Goal: Transaction & Acquisition: Purchase product/service

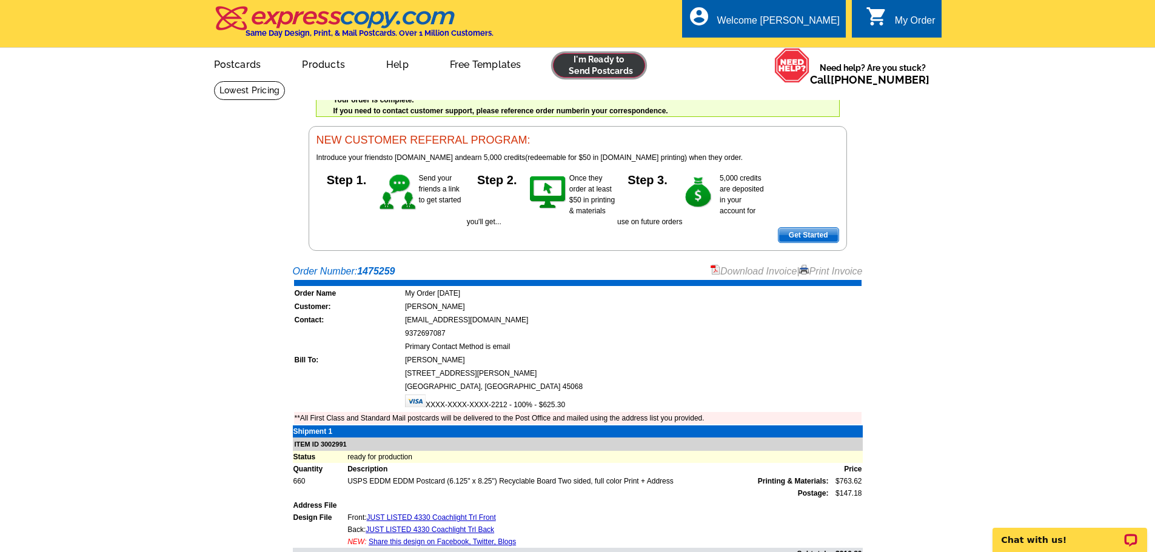
click at [628, 70] on link at bounding box center [599, 65] width 93 height 24
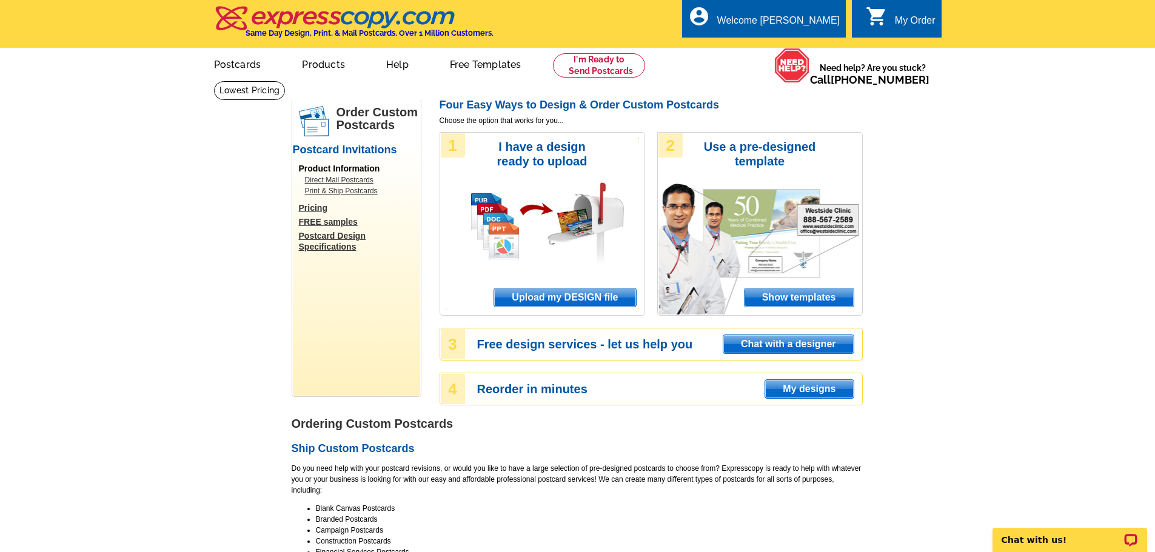
click at [589, 296] on span "Upload my DESIGN file" at bounding box center [564, 298] width 141 height 18
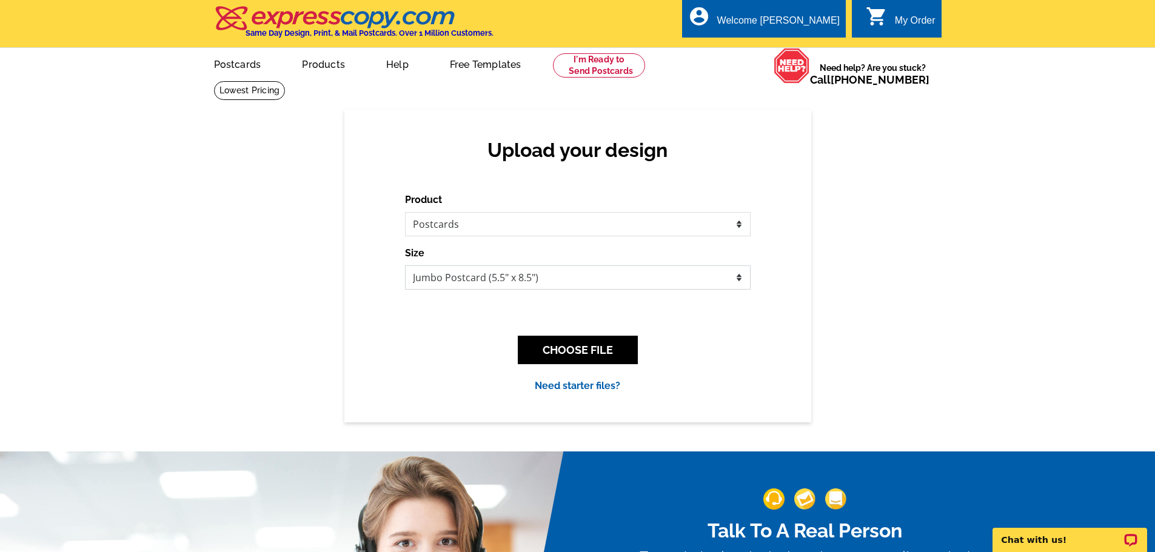
click at [524, 273] on select "Jumbo Postcard (5.5" x 8.5") Regular Postcard (4.25" x 5.6") Panoramic Postcard…" at bounding box center [578, 278] width 346 height 24
select select "14"
click at [405, 266] on select "Jumbo Postcard (5.5" x 8.5") Regular Postcard (4.25" x 5.6") Panoramic Postcard…" at bounding box center [578, 278] width 346 height 24
click at [581, 352] on button "CHOOSE FILE" at bounding box center [578, 350] width 120 height 28
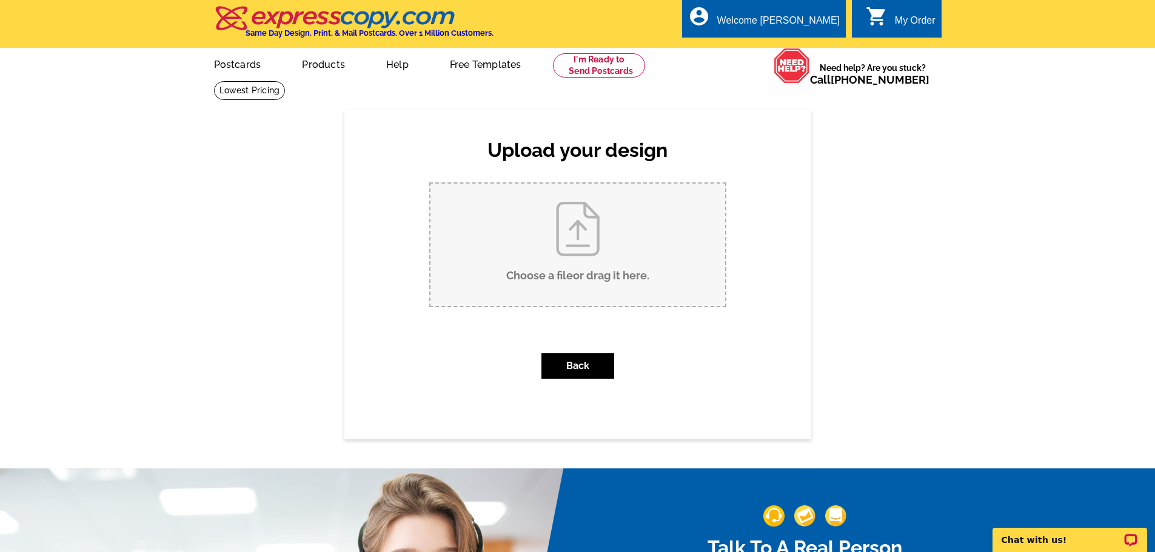
click at [580, 220] on input "Choose a file or drag it here ." at bounding box center [577, 245] width 295 height 122
type input "C:\fakepath\Back (11).pdf"
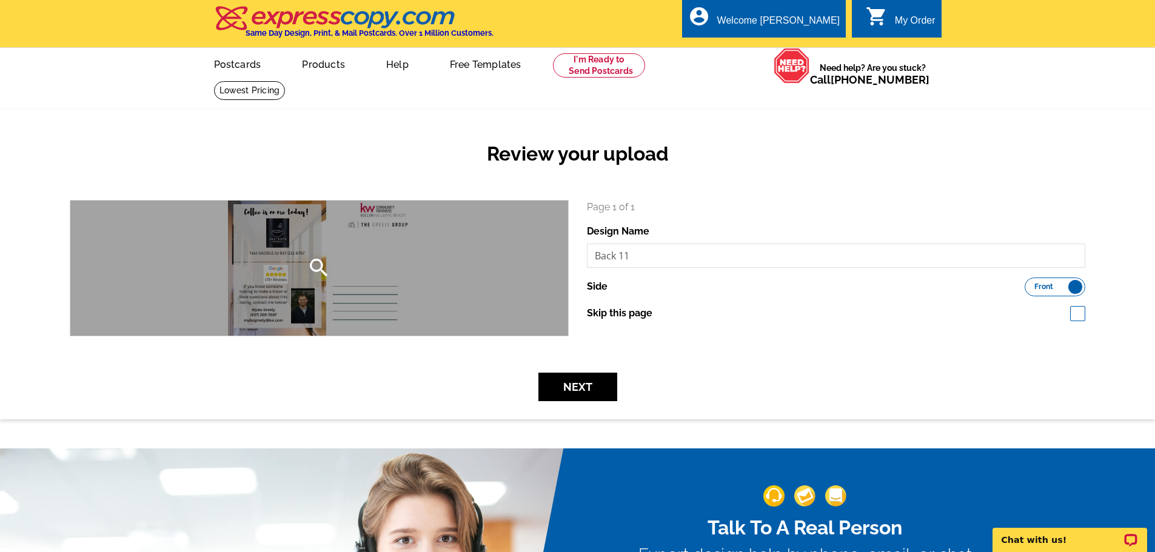
click at [446, 256] on div "search" at bounding box center [319, 268] width 498 height 135
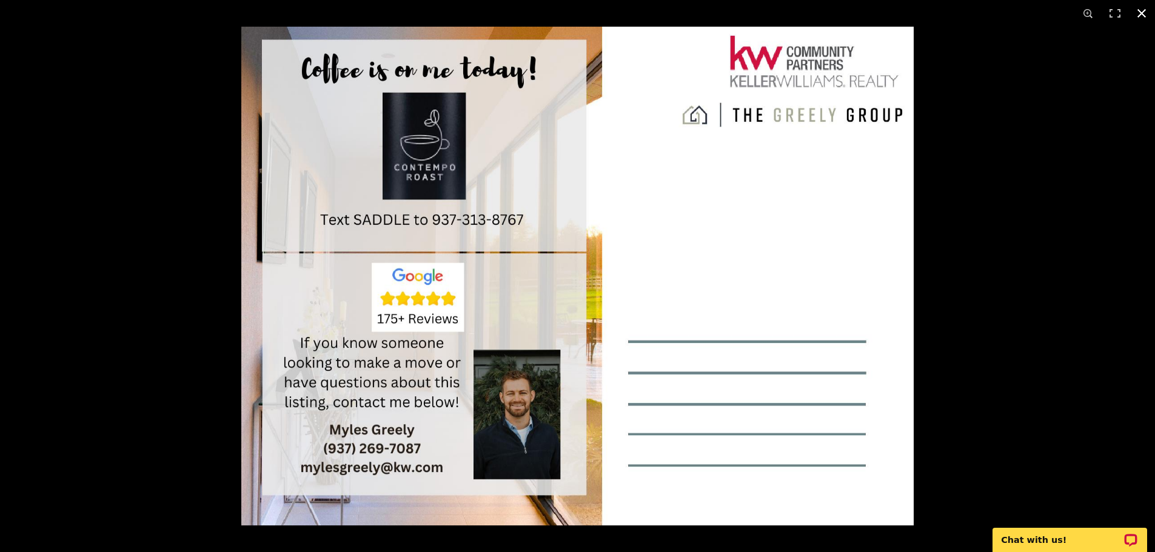
click at [1141, 18] on button at bounding box center [1141, 13] width 27 height 27
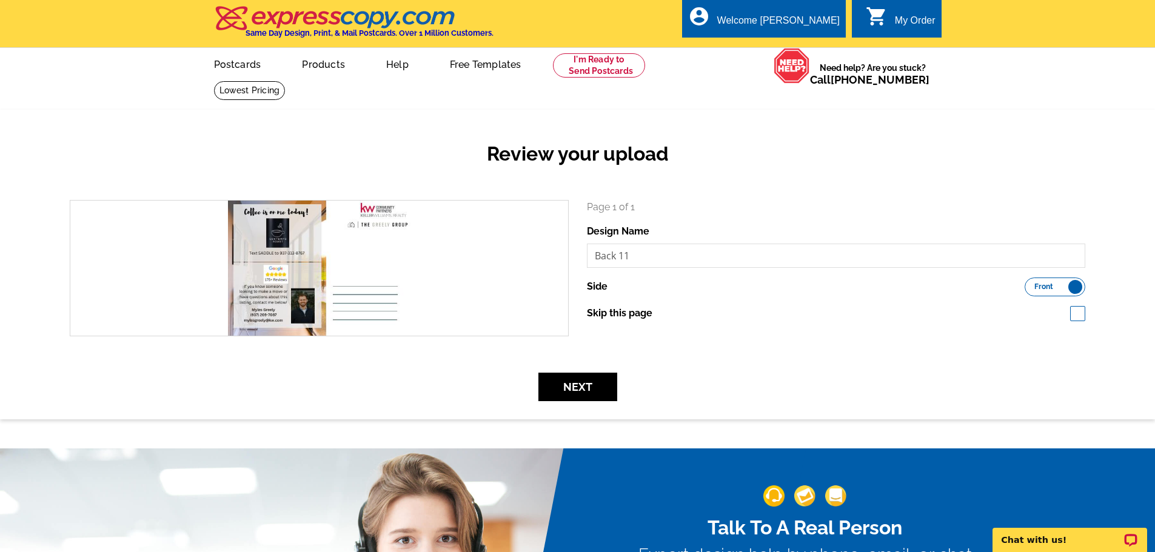
click at [1071, 289] on label "Front Back" at bounding box center [1055, 287] width 61 height 19
click at [1031, 284] on input "Front Back" at bounding box center [1031, 284] width 0 height 0
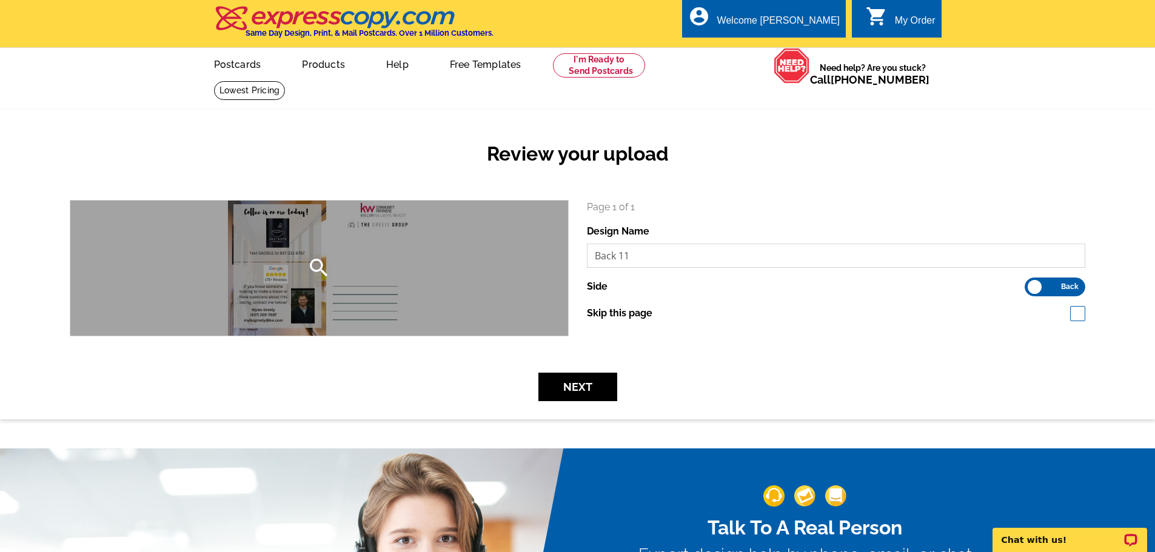
drag, startPoint x: 655, startPoint y: 261, endPoint x: 546, endPoint y: 251, distance: 109.0
click at [546, 251] on div "search Page 1 of 1 Design Name Back 11 Side Front Back" at bounding box center [578, 268] width 1034 height 136
paste input "JUST LISTED [STREET_ADDRESS]"
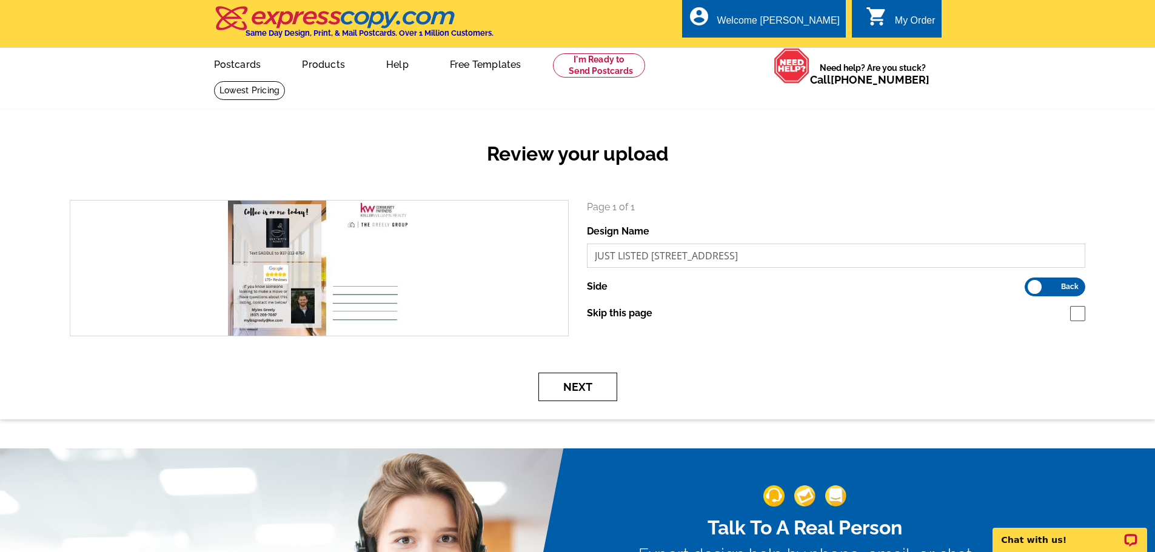
type input "JUST LISTED 9882 Saddle Creek Tr Back"
click at [560, 392] on button "Next" at bounding box center [577, 387] width 79 height 28
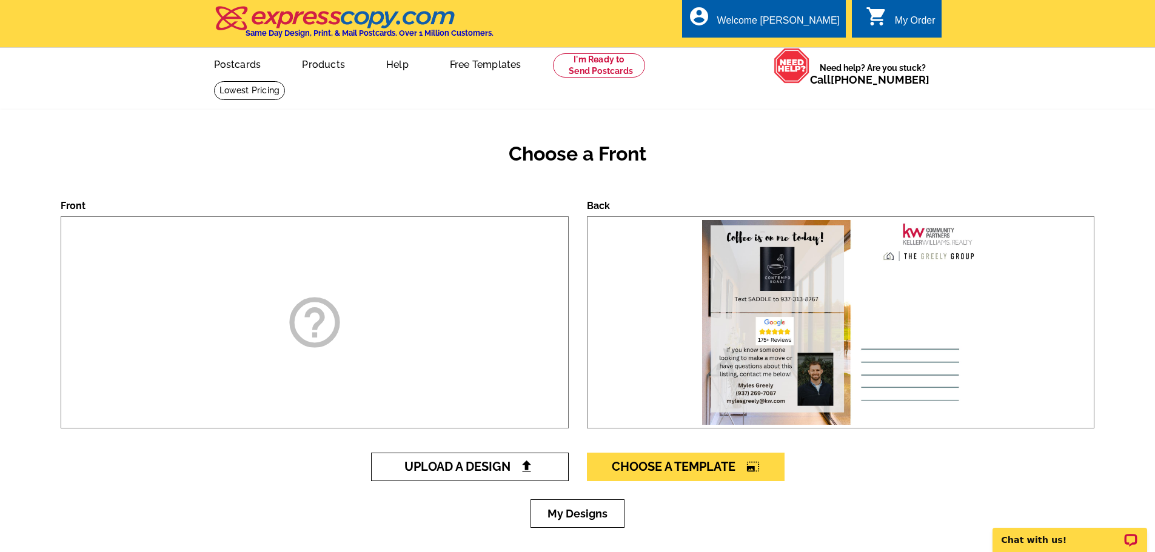
click at [510, 464] on span "Upload A Design" at bounding box center [469, 467] width 130 height 15
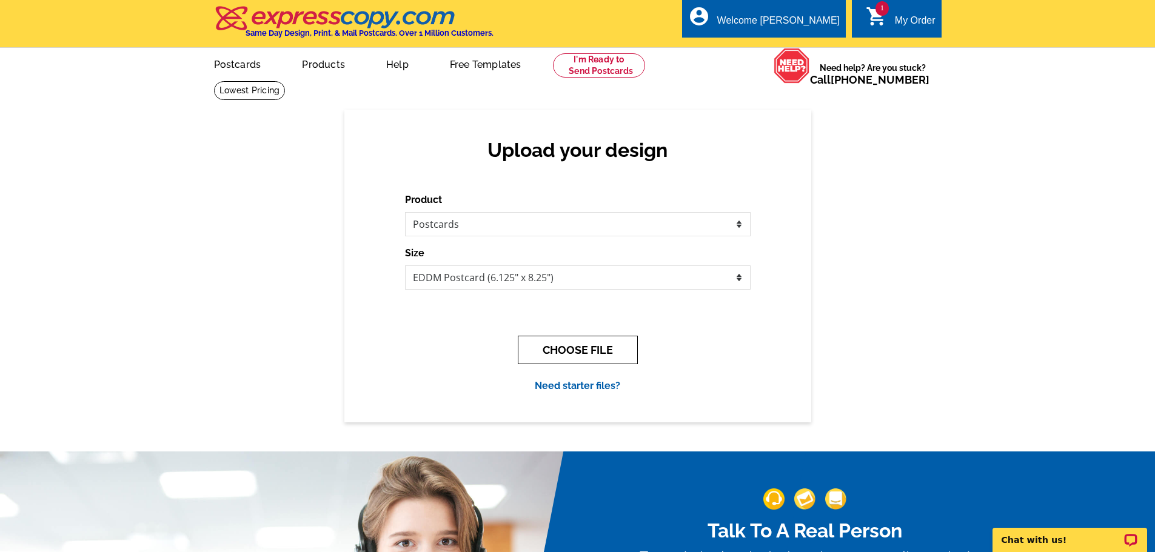
click at [615, 347] on button "CHOOSE FILE" at bounding box center [578, 350] width 120 height 28
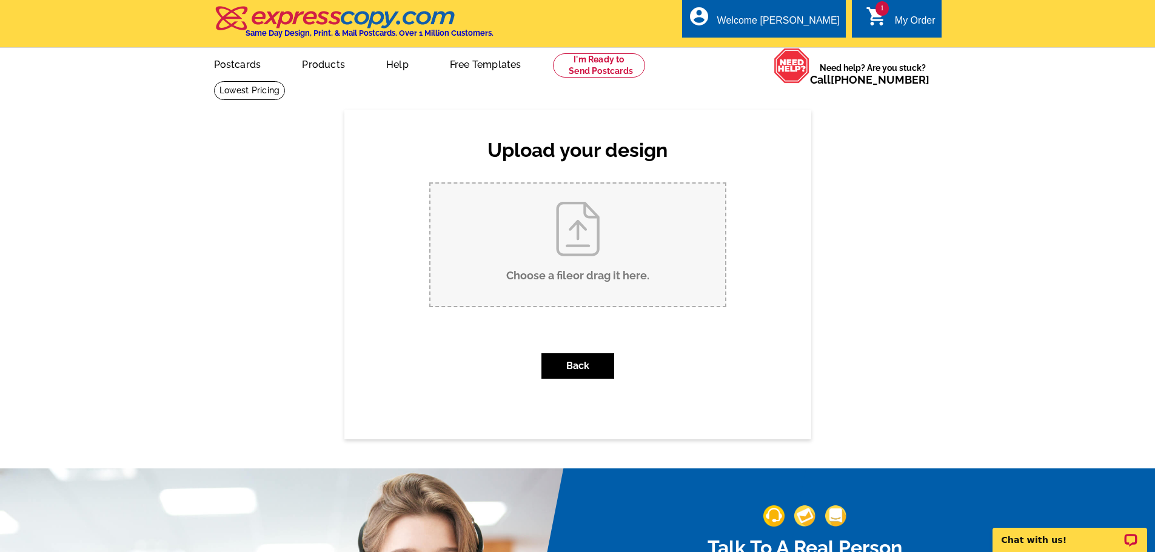
click at [561, 279] on input "Choose a file or drag it here ." at bounding box center [577, 245] width 295 height 122
type input "C:\fakepath\JUST LISTED 9882 Saddle Creek Tr Front.pdf"
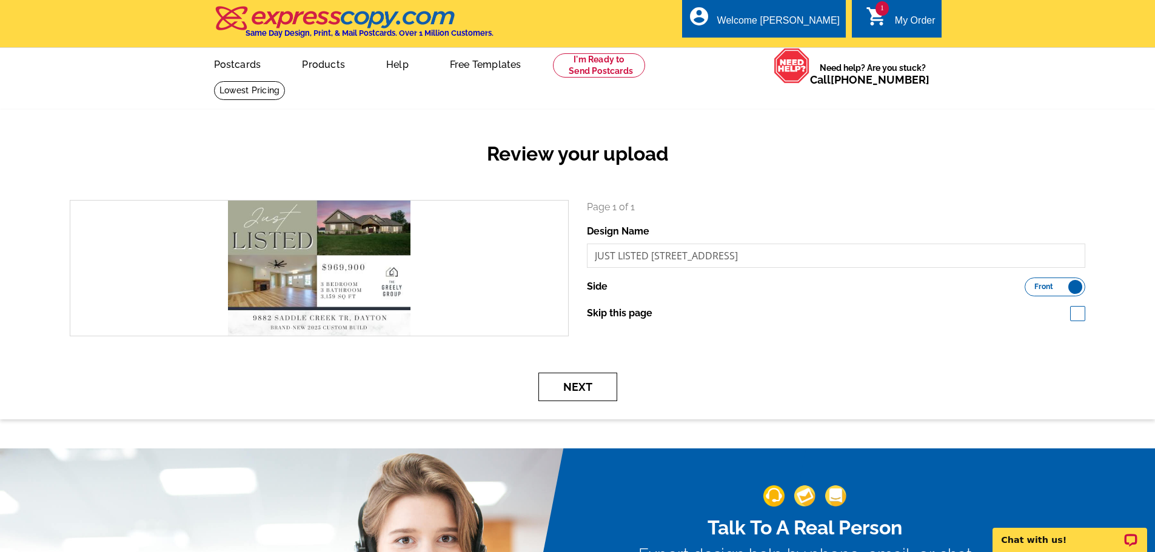
click at [586, 383] on button "Next" at bounding box center [577, 387] width 79 height 28
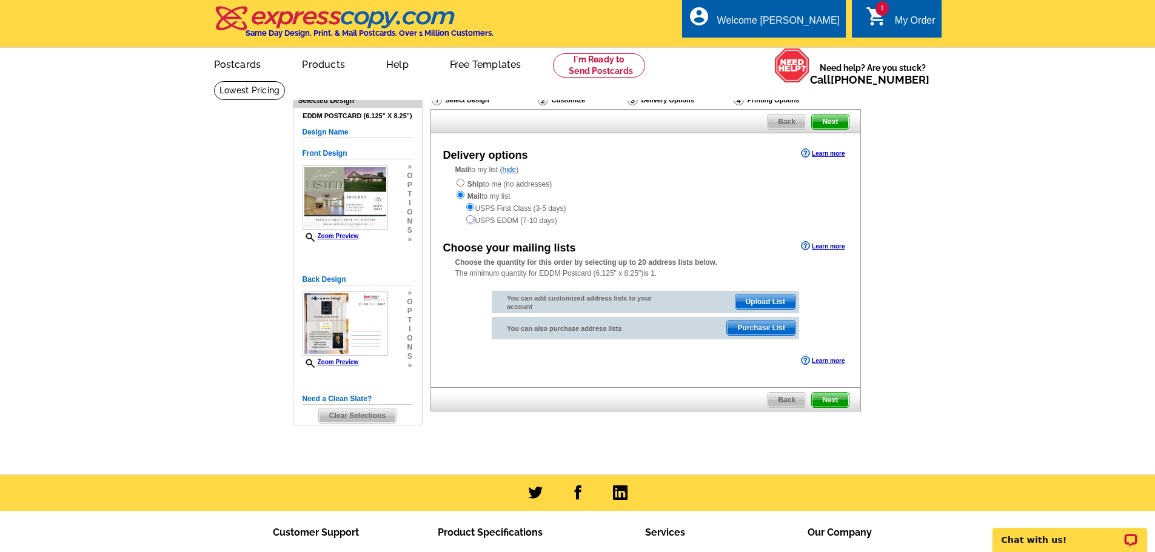
click at [470, 222] on input "radio" at bounding box center [470, 219] width 8 height 8
radio input "true"
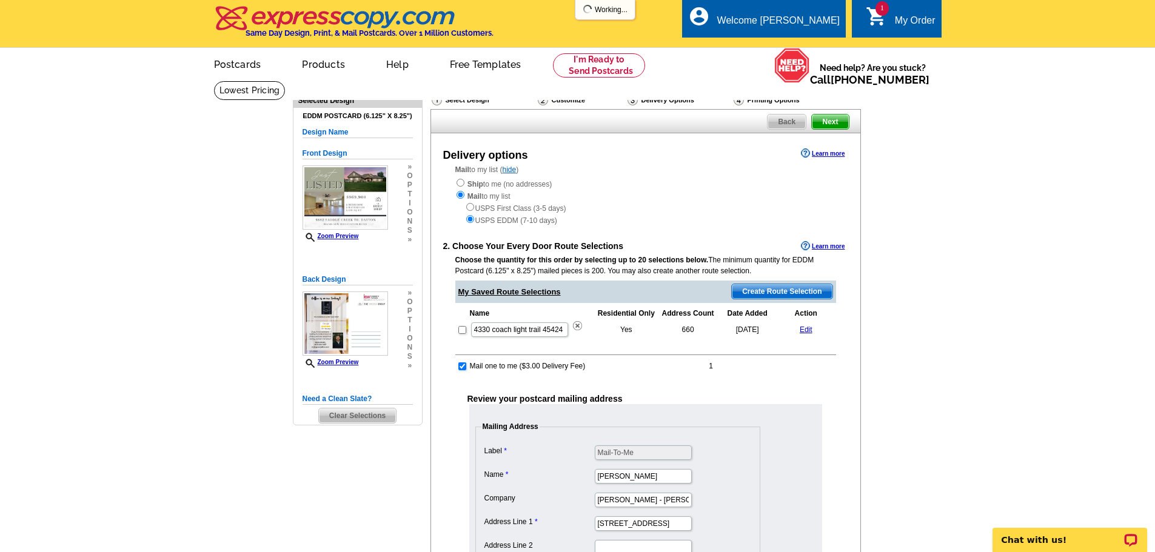
click at [831, 396] on div "Review your postcard mailing address Mailing Address Label Mail-To-Me Name Myle…" at bounding box center [645, 545] width 381 height 306
click at [463, 368] on input "checkbox" at bounding box center [462, 367] width 8 height 8
checkbox input "false"
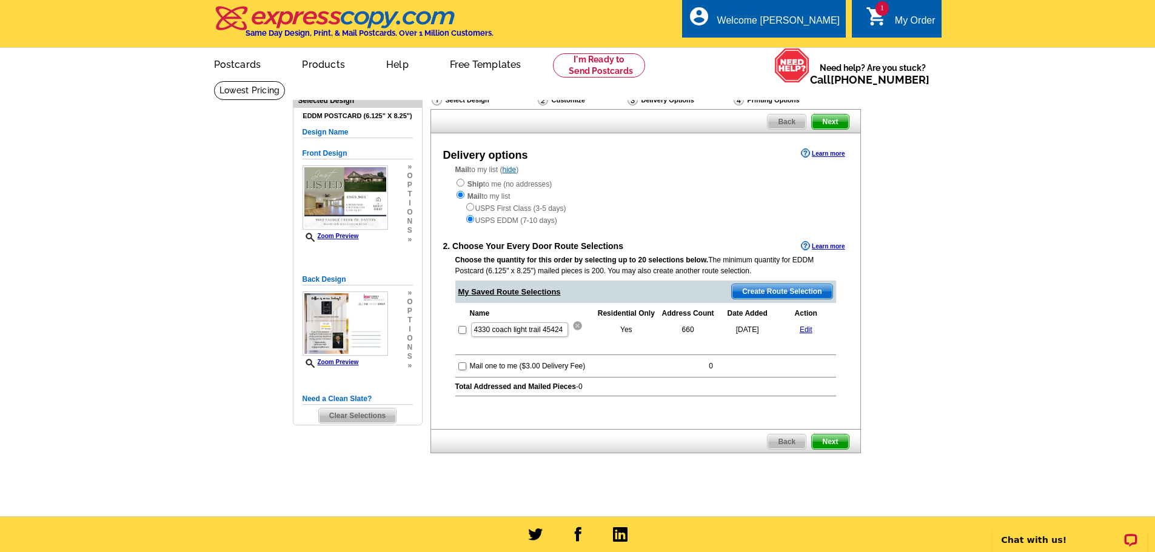
drag, startPoint x: 574, startPoint y: 327, endPoint x: 638, endPoint y: 45, distance: 289.6
click at [574, 327] on img at bounding box center [577, 325] width 9 height 9
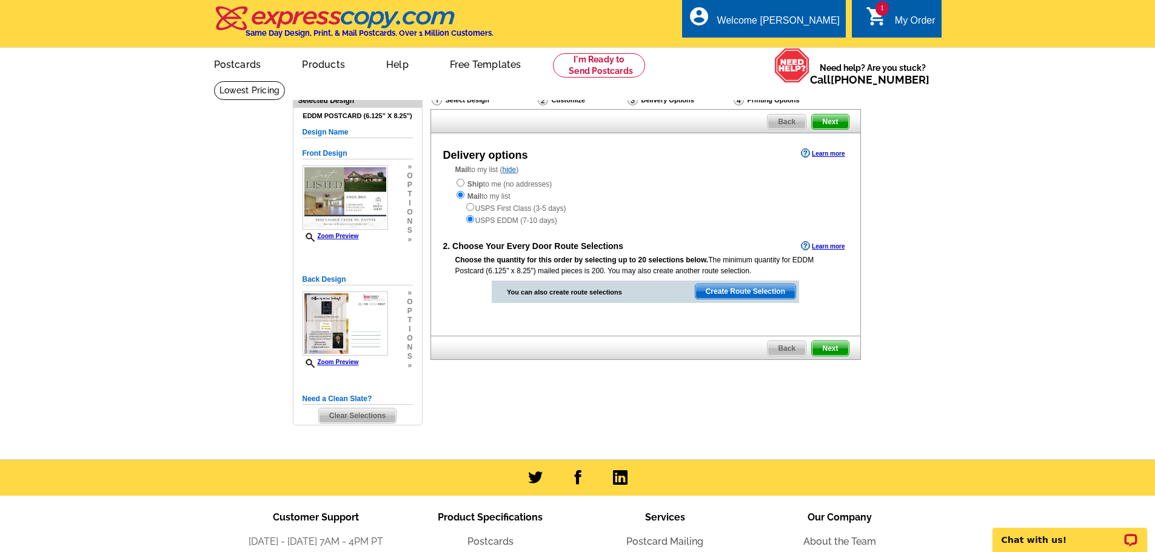
click at [761, 295] on span "Create Route Selection" at bounding box center [745, 291] width 100 height 15
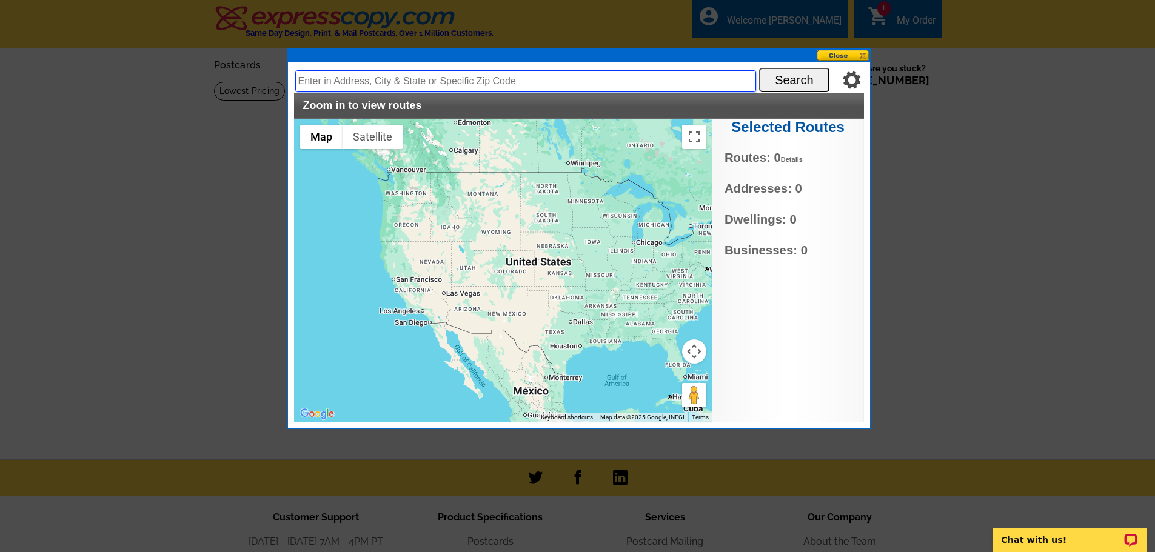
click at [479, 82] on input "text" at bounding box center [525, 81] width 461 height 22
paste input "[STREET_ADDRESS]"
type input "9882 saddle creek trail centerville 45458"
click at [800, 82] on button "Search" at bounding box center [794, 80] width 70 height 24
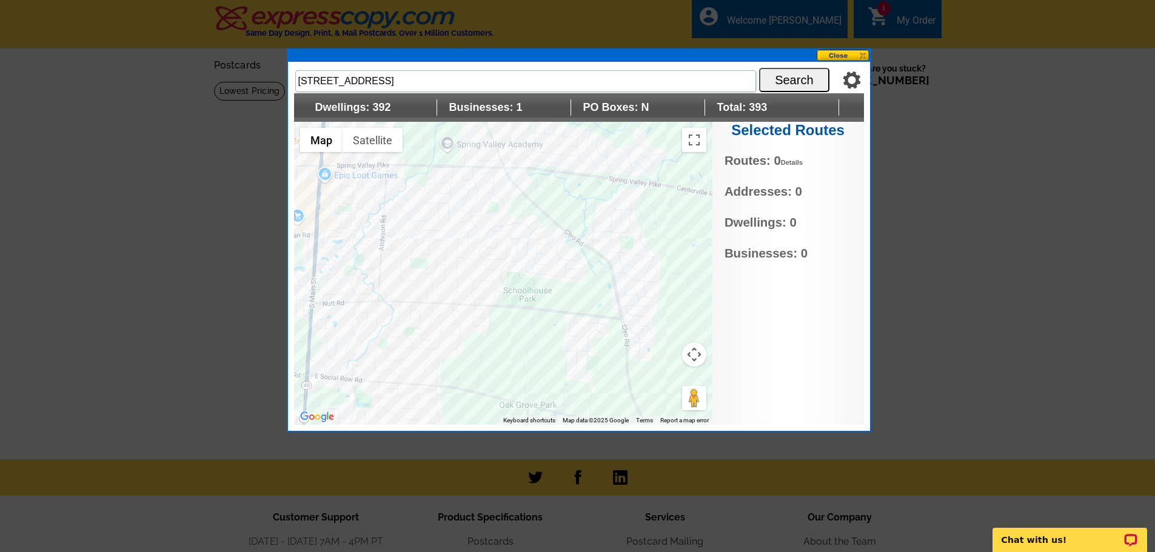
click at [499, 276] on div at bounding box center [503, 273] width 418 height 303
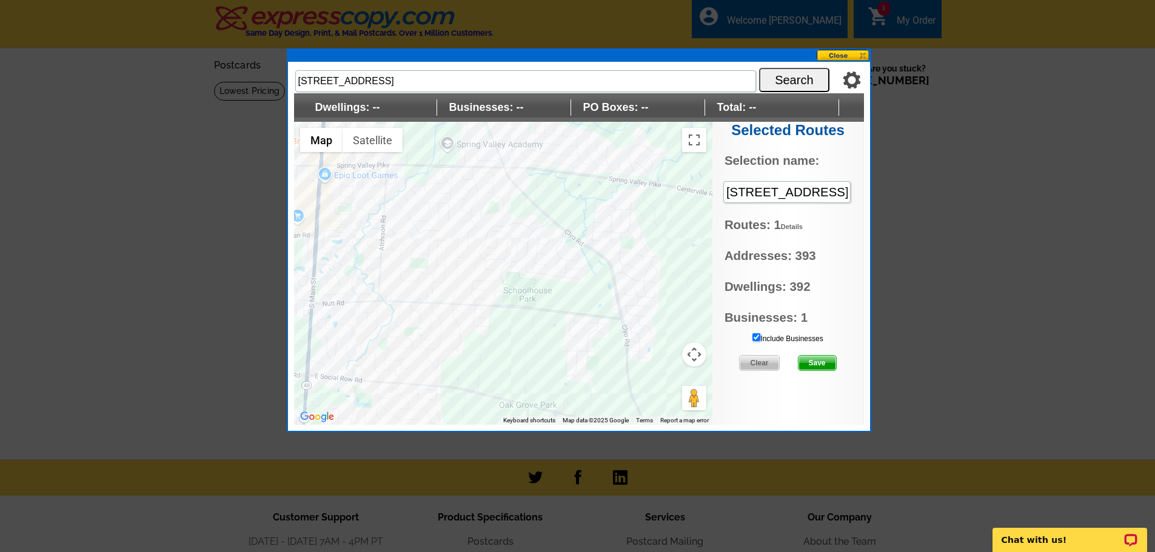
click at [755, 336] on input "Include Businesses" at bounding box center [756, 337] width 8 height 8
click at [819, 364] on span "Save" at bounding box center [817, 363] width 38 height 15
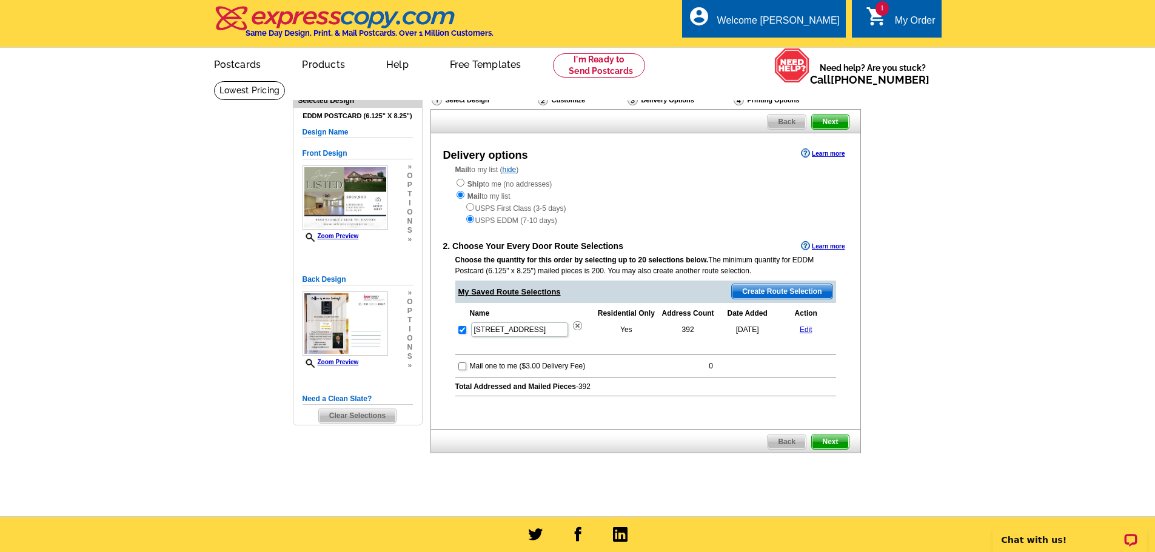
click at [824, 442] on span "Next" at bounding box center [830, 442] width 36 height 15
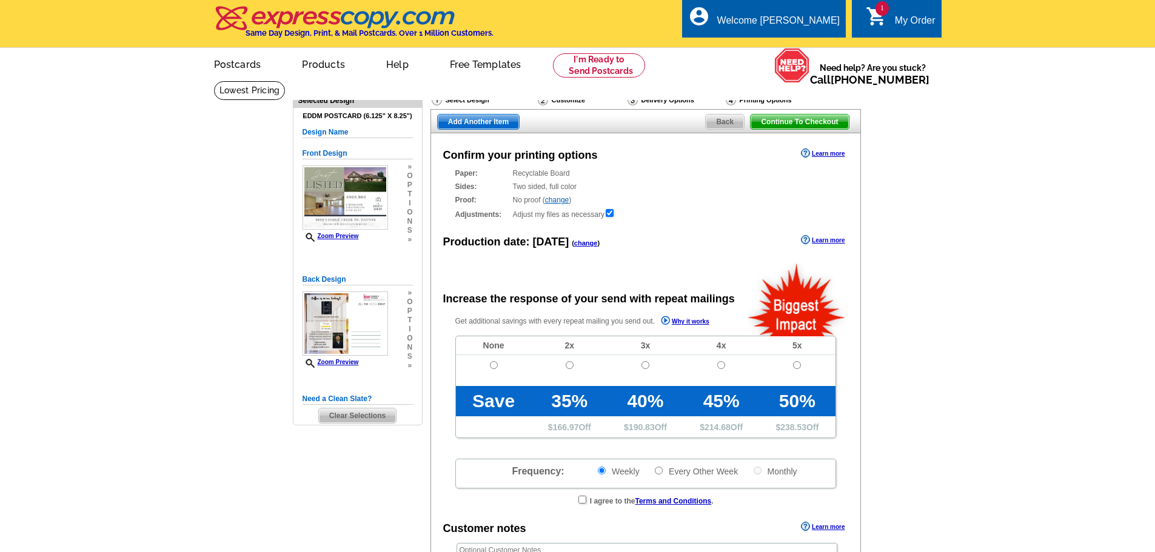
radio input "false"
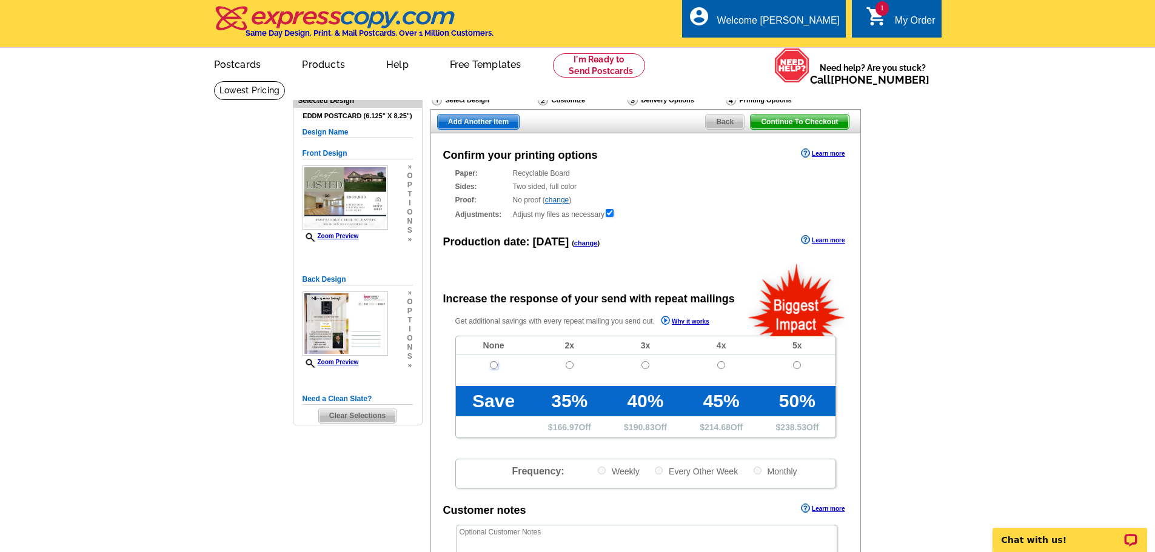
click at [492, 368] on input "radio" at bounding box center [494, 365] width 8 height 8
radio input "true"
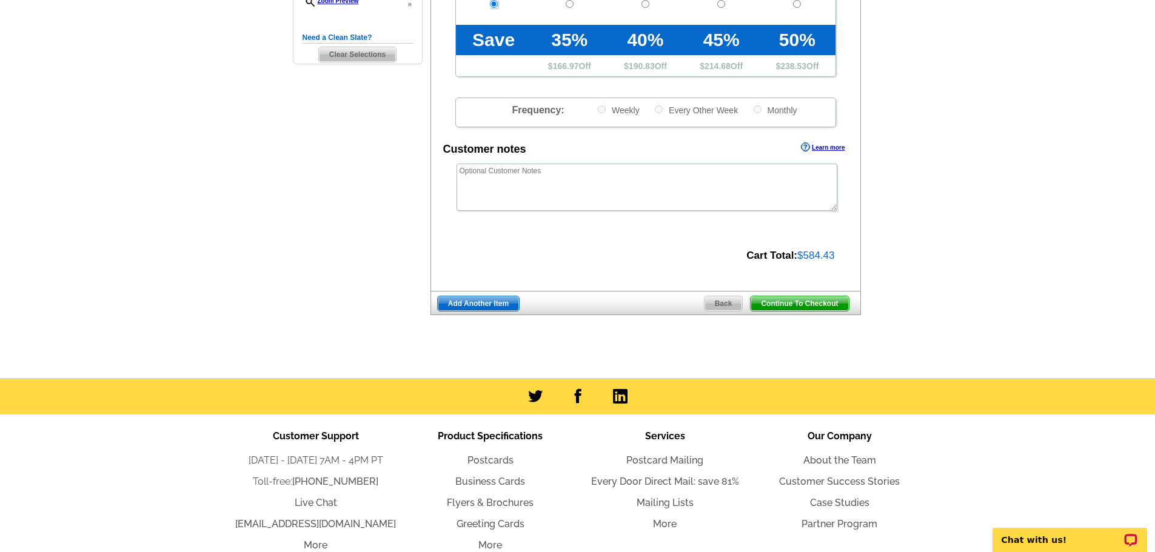
scroll to position [362, 0]
click at [788, 304] on span "Continue To Checkout" at bounding box center [799, 303] width 98 height 15
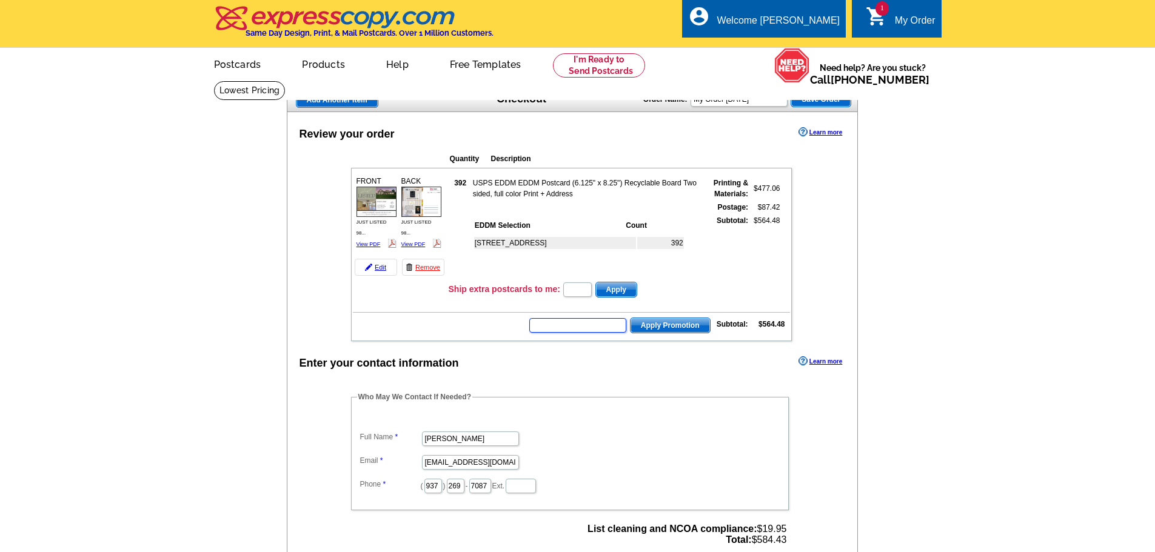
click at [578, 324] on input "text" at bounding box center [577, 325] width 97 height 15
type input "hurry40"
click at [653, 327] on span "Apply Promotion" at bounding box center [669, 325] width 79 height 15
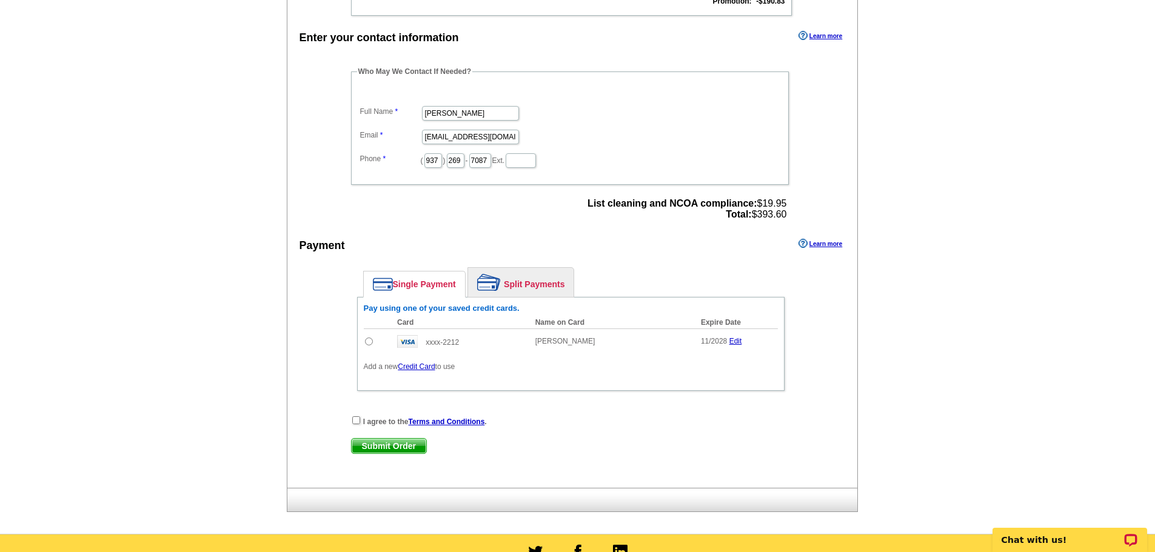
scroll to position [365, 0]
click at [368, 344] on input "radio" at bounding box center [369, 341] width 8 height 8
radio input "true"
click at [355, 421] on input "checkbox" at bounding box center [356, 420] width 8 height 8
checkbox input "true"
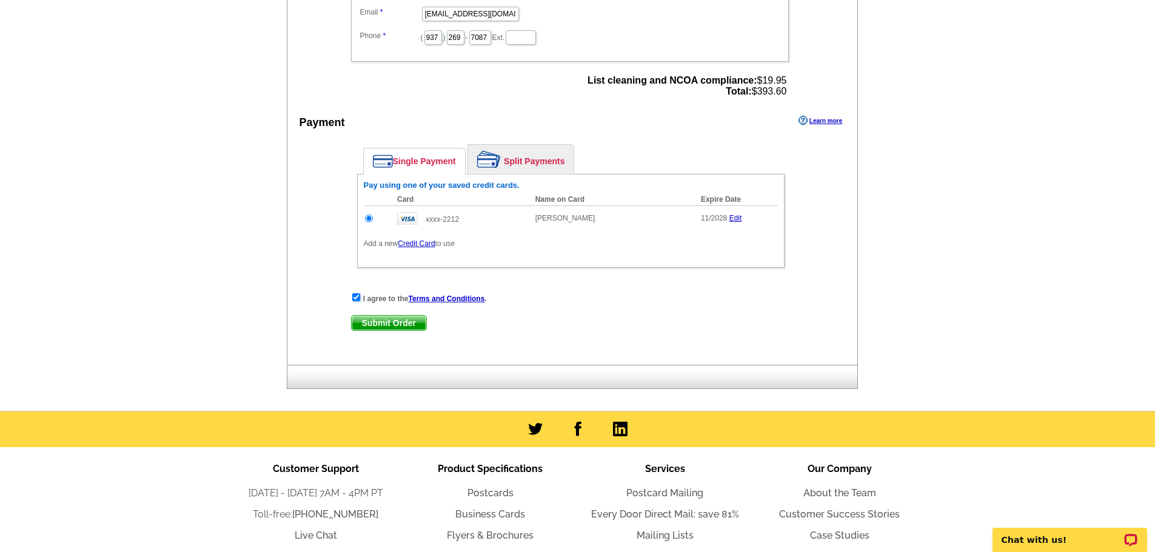
scroll to position [494, 0]
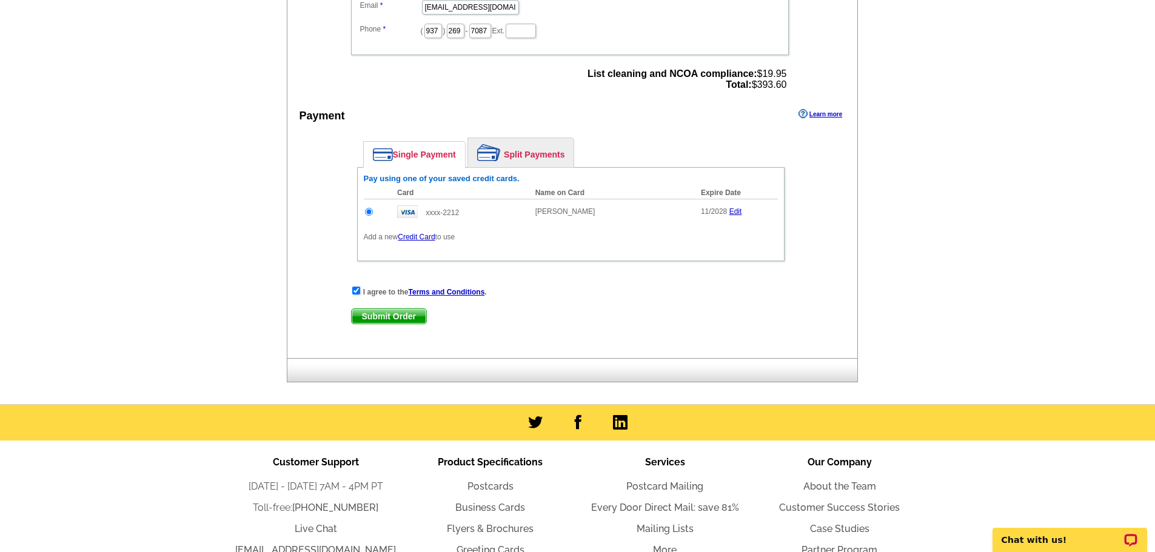
click at [393, 316] on span "Submit Order" at bounding box center [389, 316] width 75 height 15
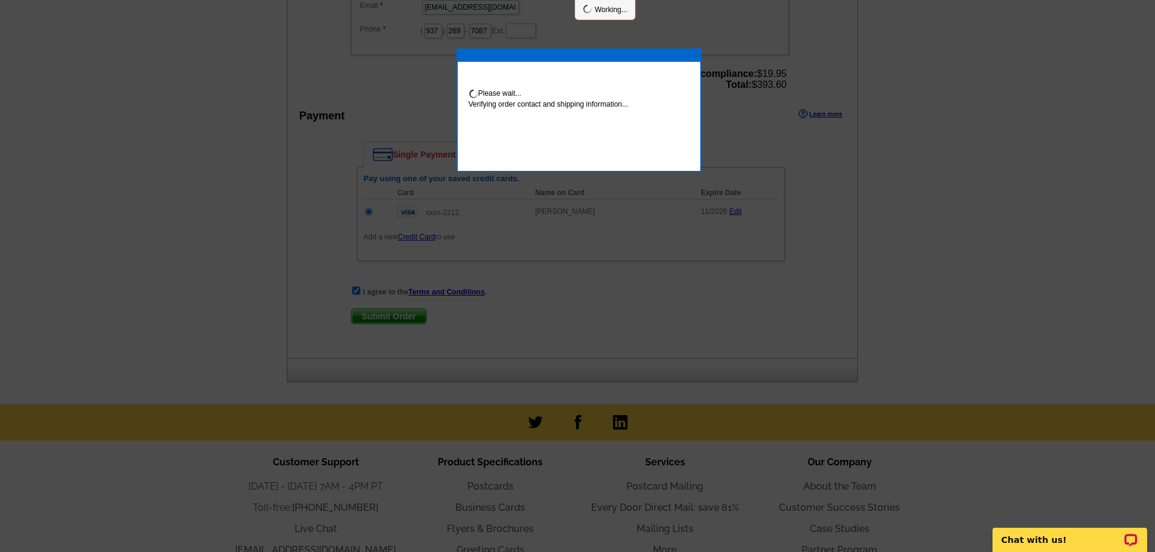
scroll to position [489, 0]
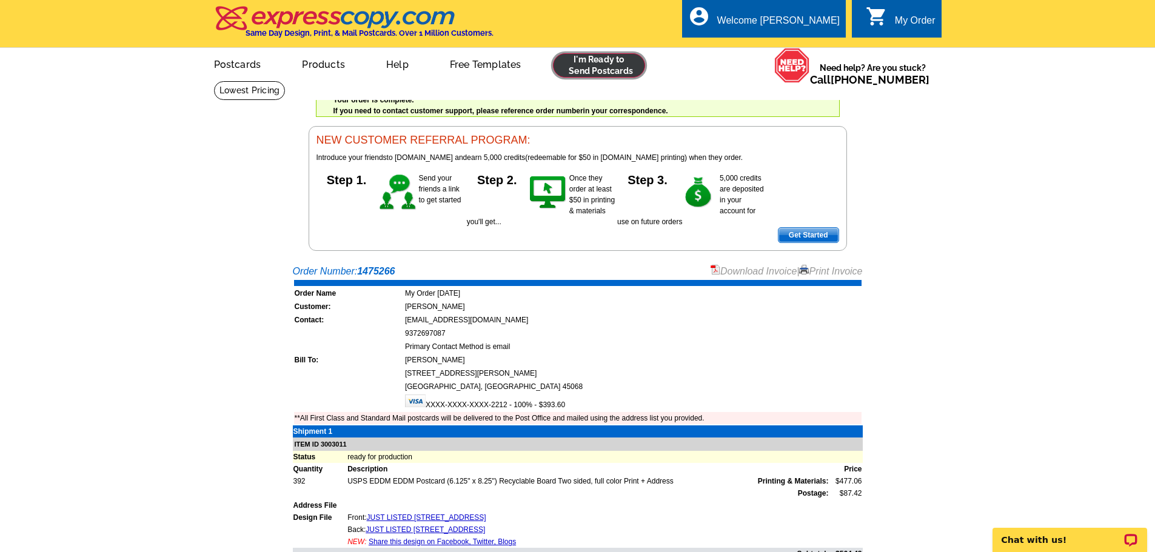
click at [609, 71] on link at bounding box center [599, 65] width 93 height 24
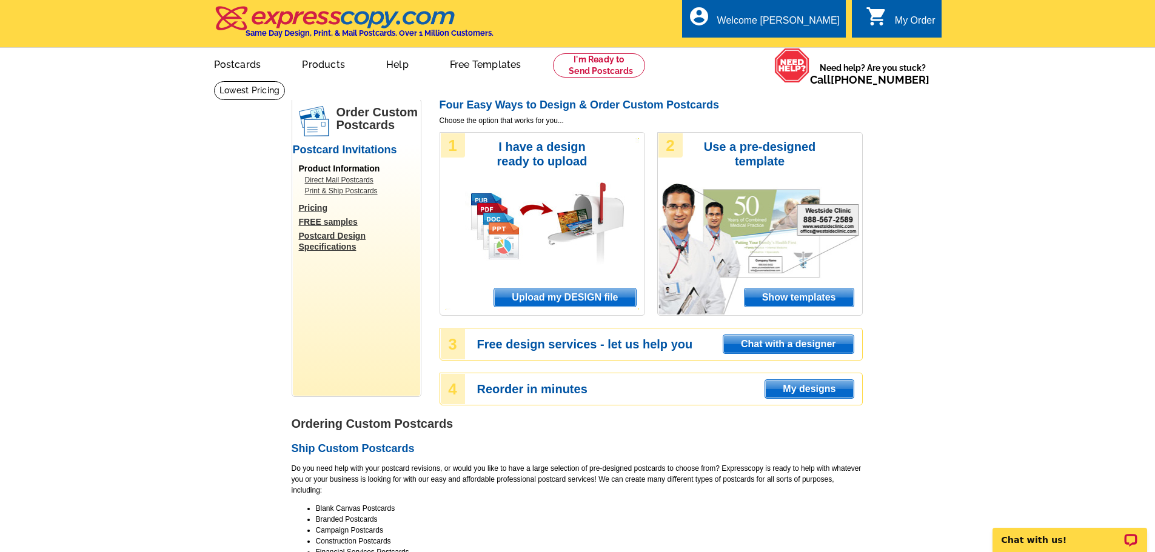
click at [598, 304] on span "Upload my DESIGN file" at bounding box center [564, 298] width 141 height 18
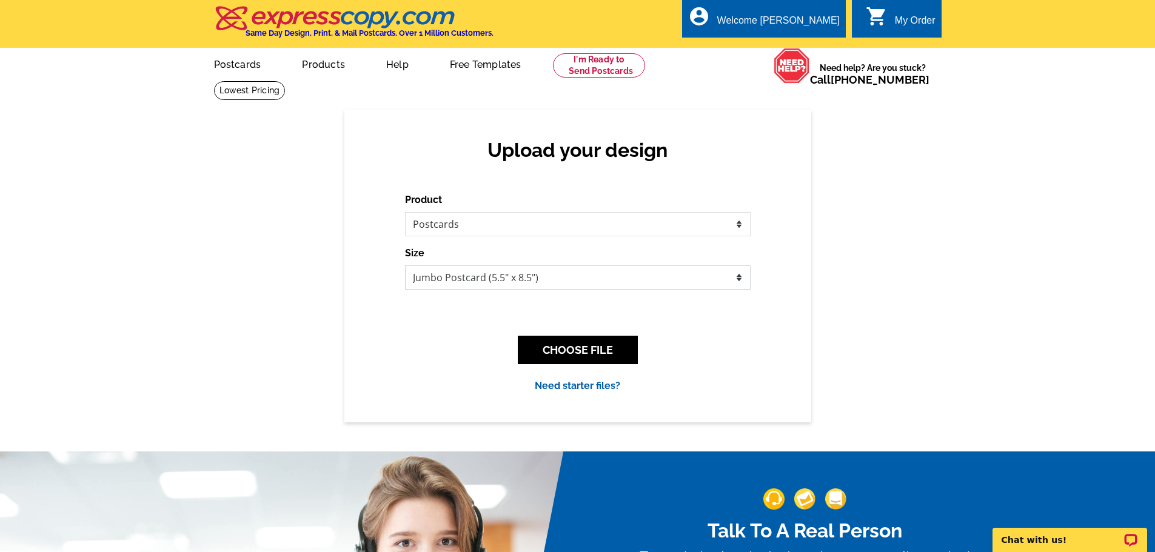
click at [565, 281] on select "Jumbo Postcard (5.5" x 8.5") Regular Postcard (4.25" x 5.6") Panoramic Postcard…" at bounding box center [578, 278] width 346 height 24
select select "14"
click at [405, 266] on select "Jumbo Postcard (5.5" x 8.5") Regular Postcard (4.25" x 5.6") Panoramic Postcard…" at bounding box center [578, 278] width 346 height 24
click at [545, 352] on button "CHOOSE FILE" at bounding box center [578, 350] width 120 height 28
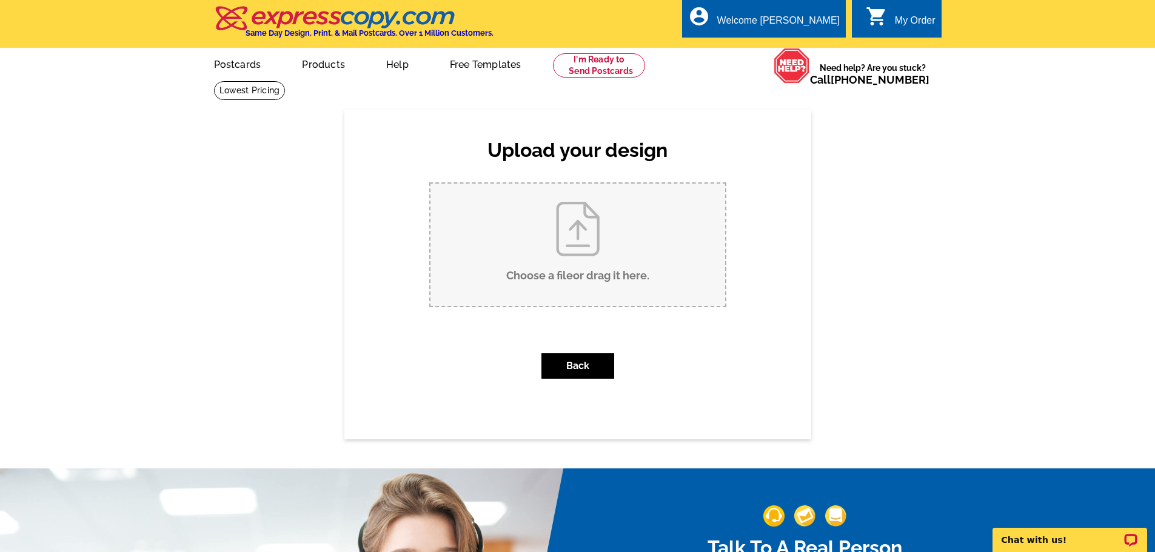
click at [575, 240] on input "Choose a file or drag it here ." at bounding box center [577, 245] width 295 height 122
type input "C:\fakepath\JUST LISTED 460 Miami Front.pdf"
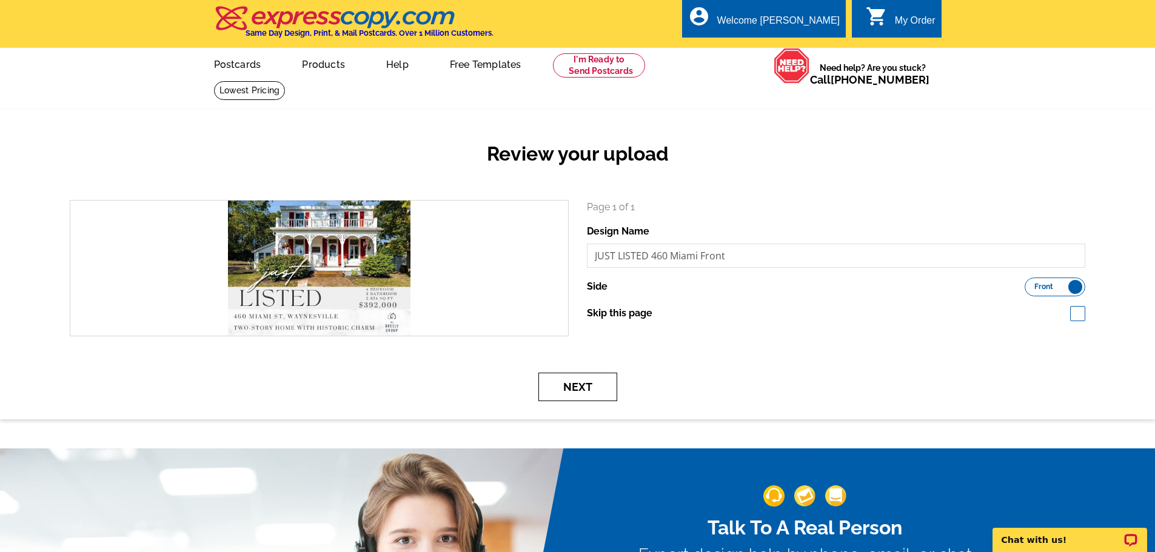
click at [572, 389] on button "Next" at bounding box center [577, 387] width 79 height 28
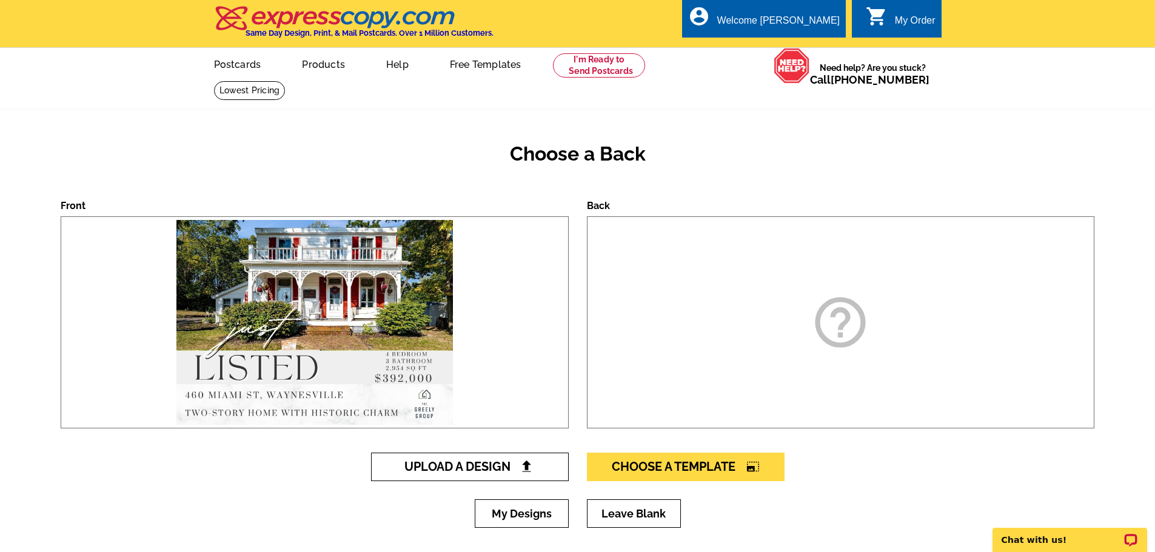
click at [495, 463] on span "Upload A Design" at bounding box center [469, 467] width 130 height 15
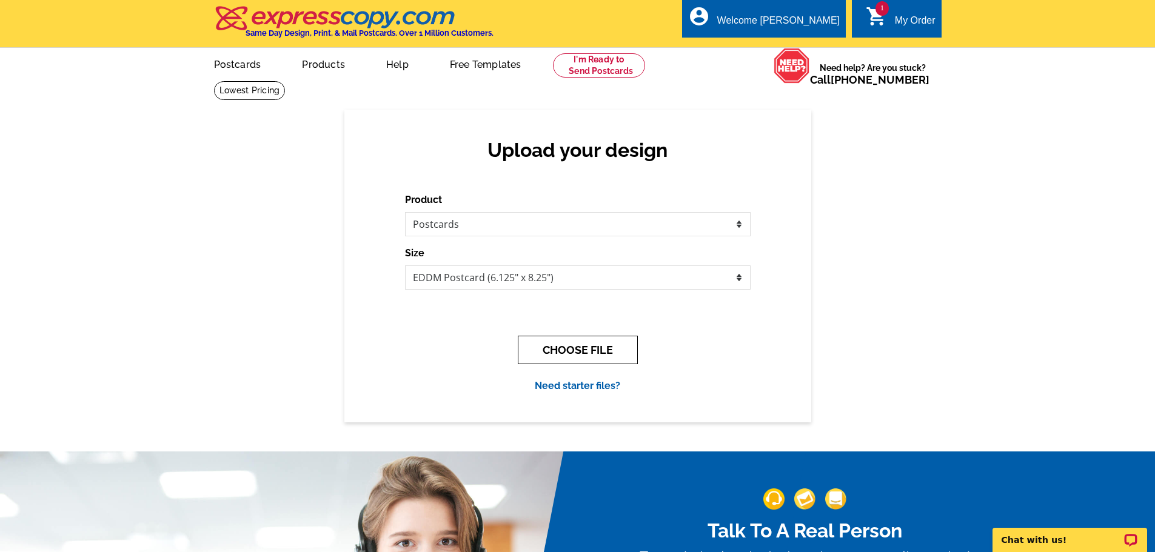
click at [594, 346] on button "CHOOSE FILE" at bounding box center [578, 350] width 120 height 28
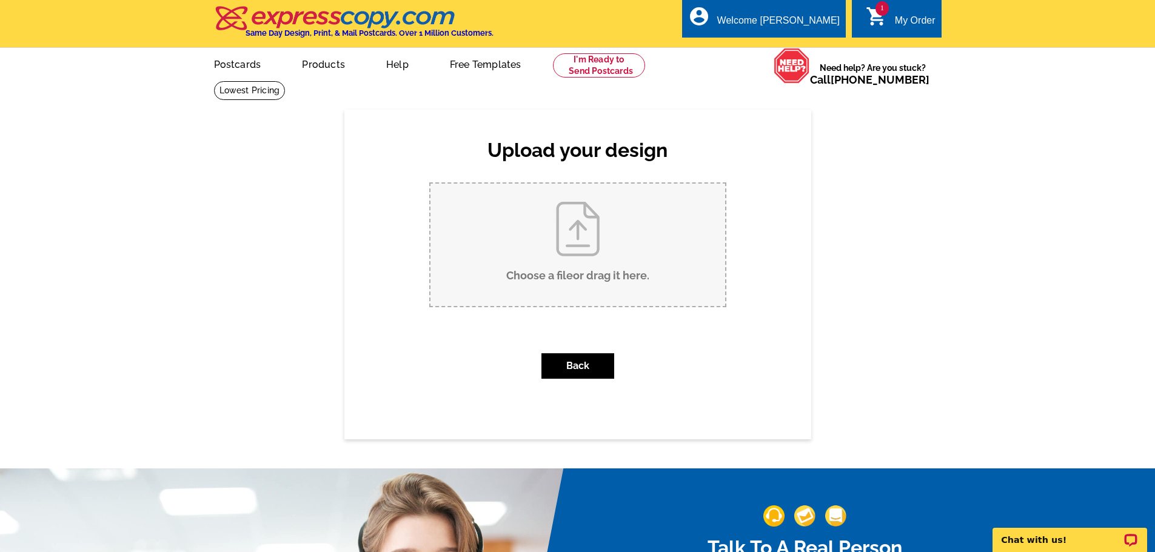
click at [592, 231] on input "Choose a file or drag it here ." at bounding box center [577, 245] width 295 height 122
type input "C:\fakepath\JUST LISTED 460 Miami Back.pdf"
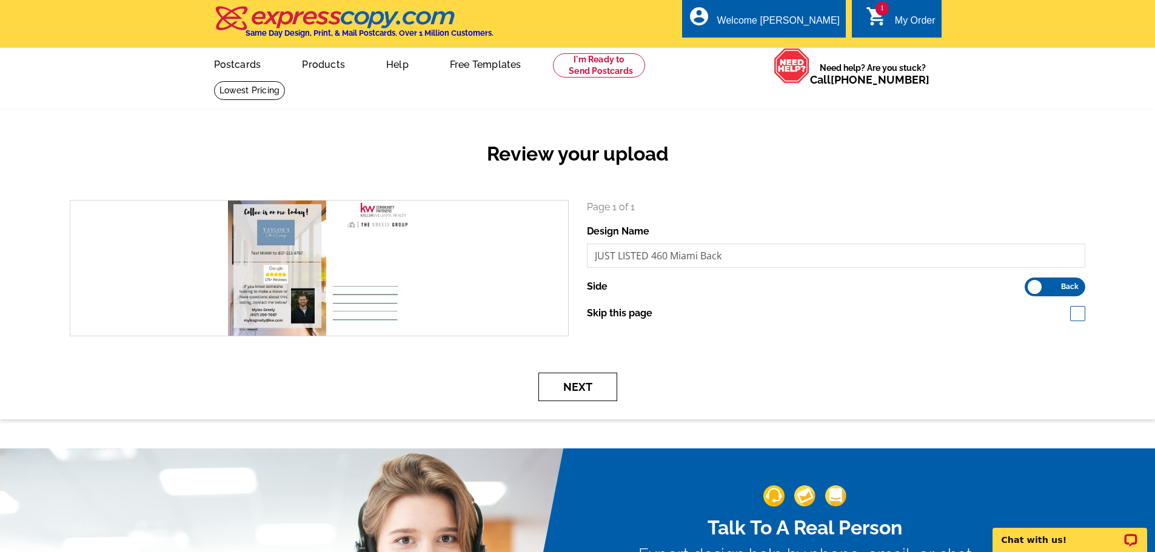
click at [583, 390] on button "Next" at bounding box center [577, 387] width 79 height 28
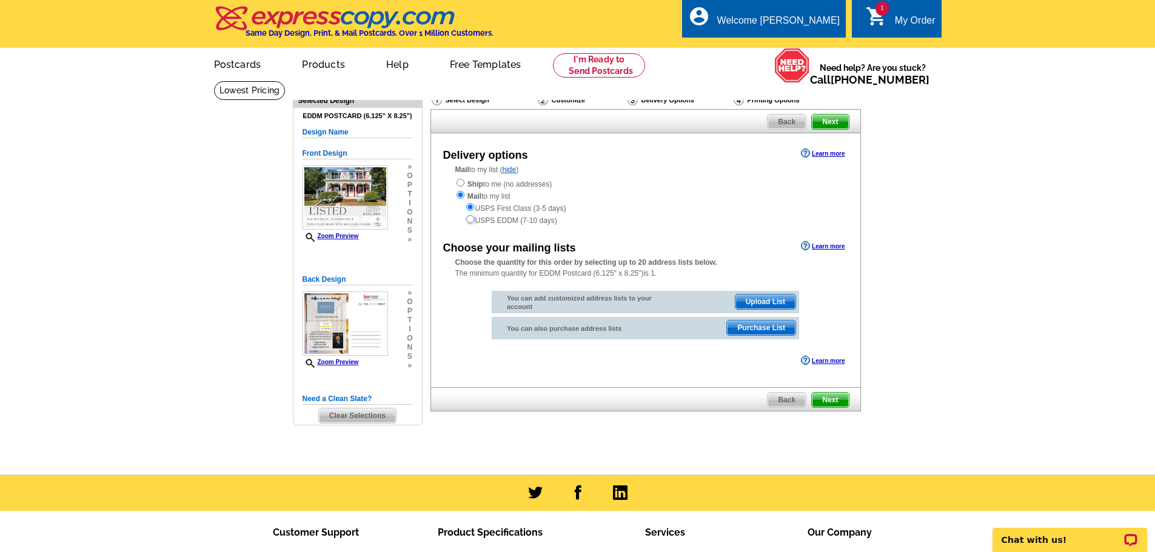
click at [470, 221] on input "radio" at bounding box center [470, 219] width 8 height 8
radio input "true"
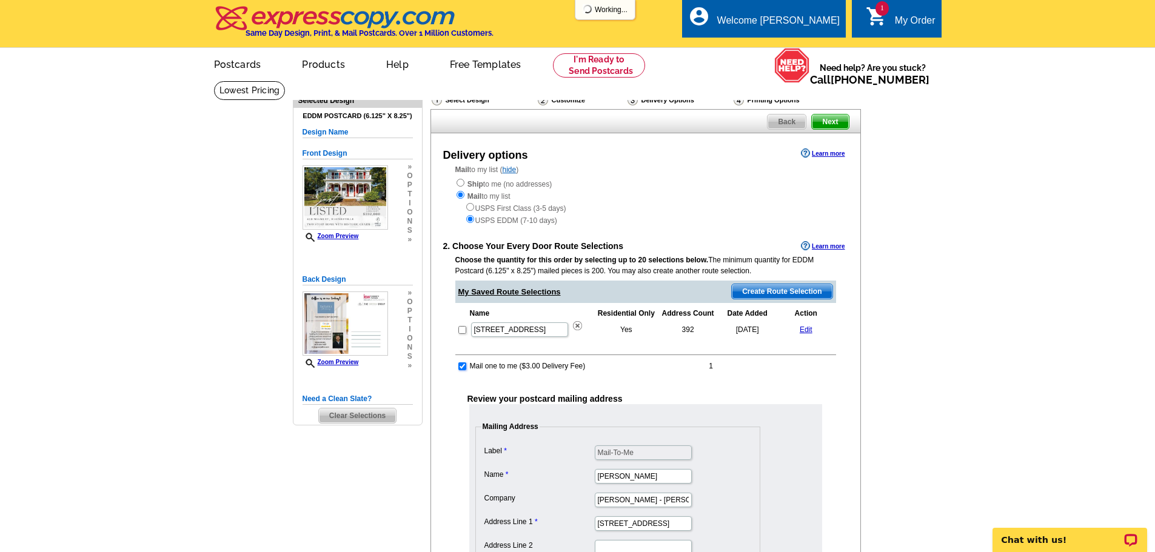
click at [463, 369] on input "checkbox" at bounding box center [462, 367] width 8 height 8
checkbox input "false"
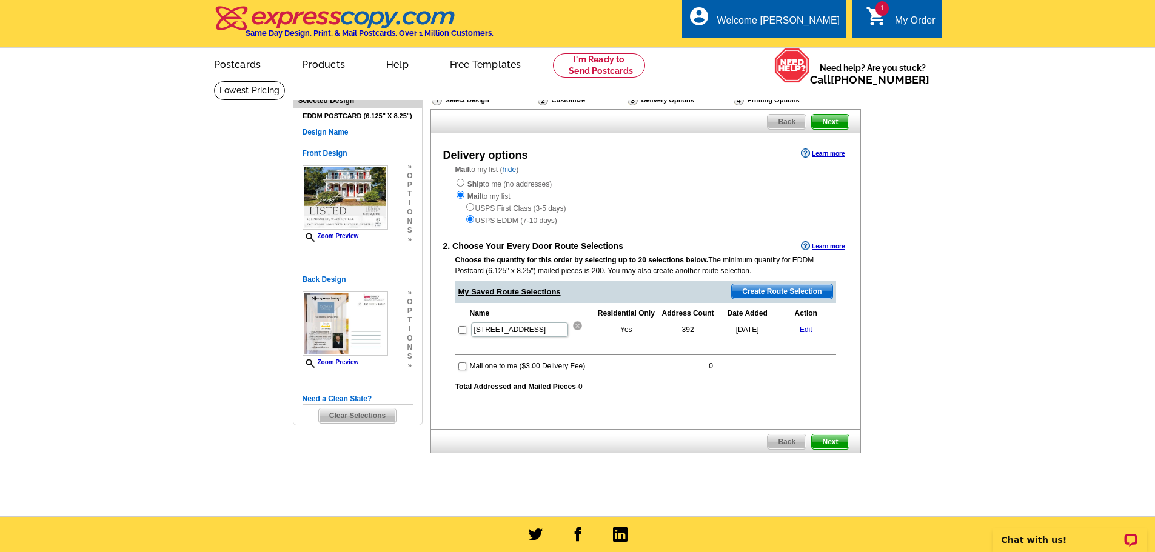
click at [577, 326] on img at bounding box center [577, 325] width 9 height 9
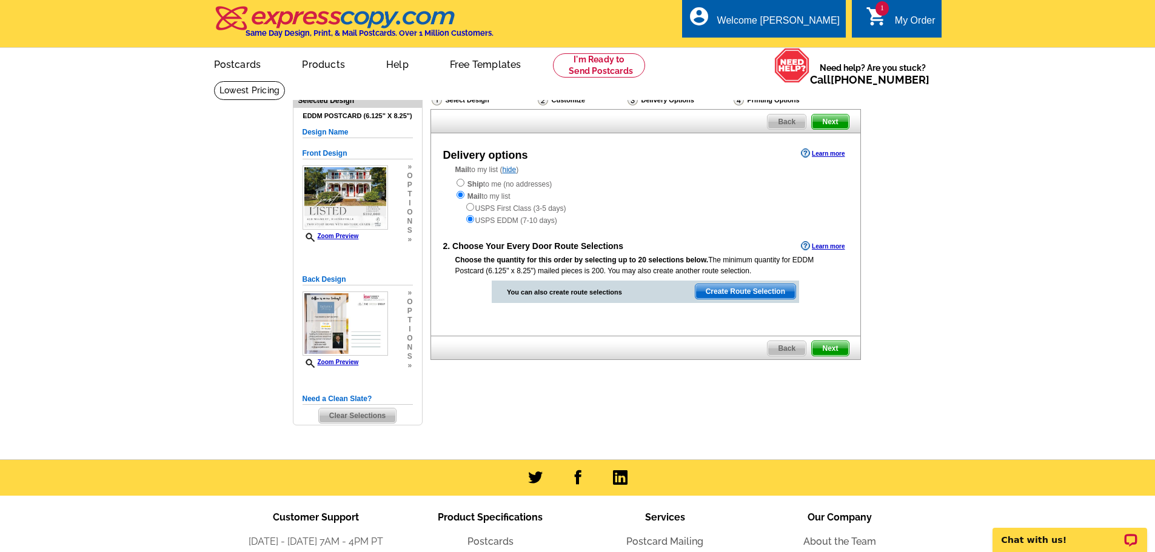
click at [747, 289] on span "Create Route Selection" at bounding box center [745, 291] width 100 height 15
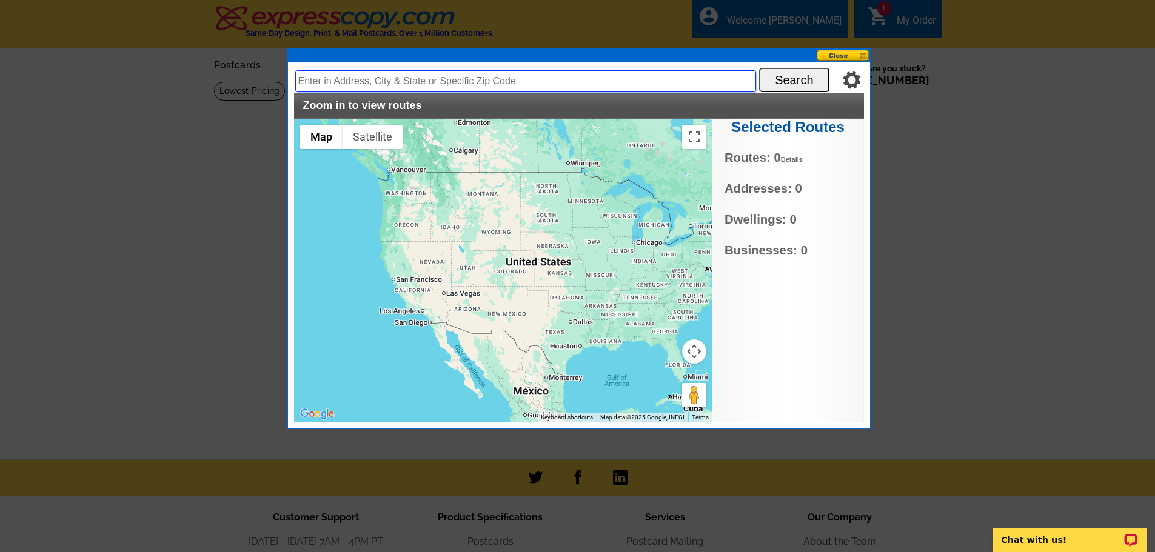
click at [530, 81] on input "text" at bounding box center [525, 81] width 461 height 22
paste input "460 Miami St waynesville OH 45068"
type input "460 Miami St waynesville OH 45068"
click at [795, 78] on button "Search" at bounding box center [794, 80] width 70 height 24
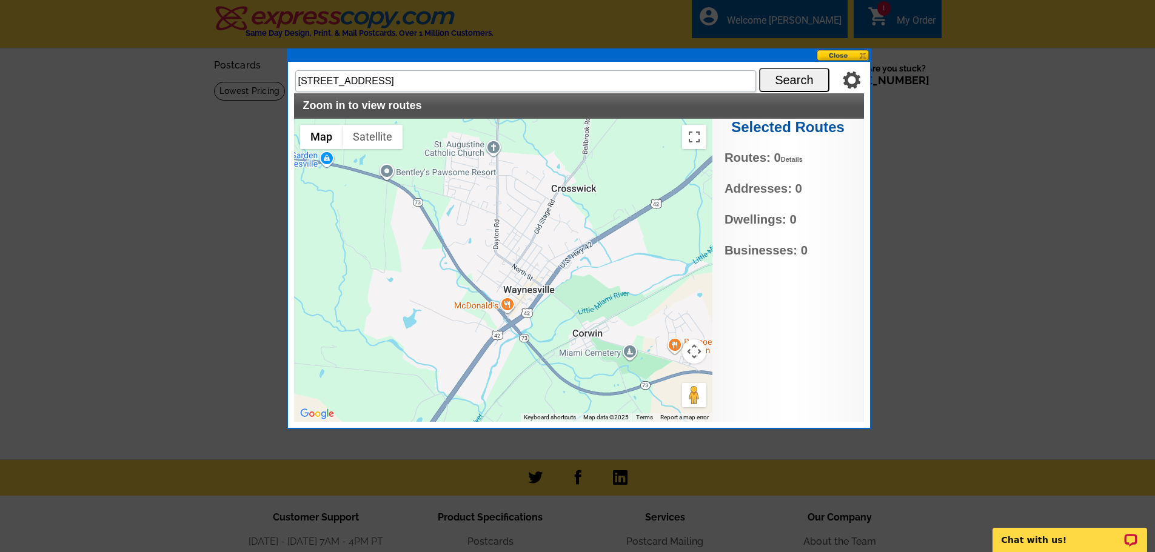
click at [788, 92] on div "Settings Display PO Boxes 460 Miami St waynesville OH 45068 Search Zoom in to v…" at bounding box center [579, 245] width 570 height 354
click at [785, 80] on button "Search" at bounding box center [794, 80] width 70 height 24
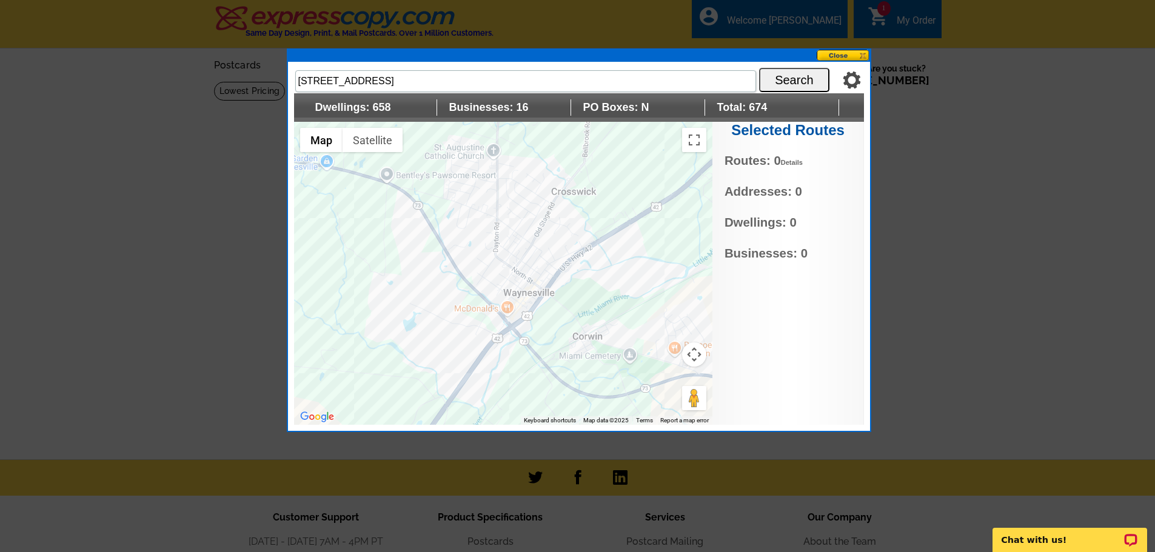
click at [532, 287] on div at bounding box center [503, 273] width 418 height 303
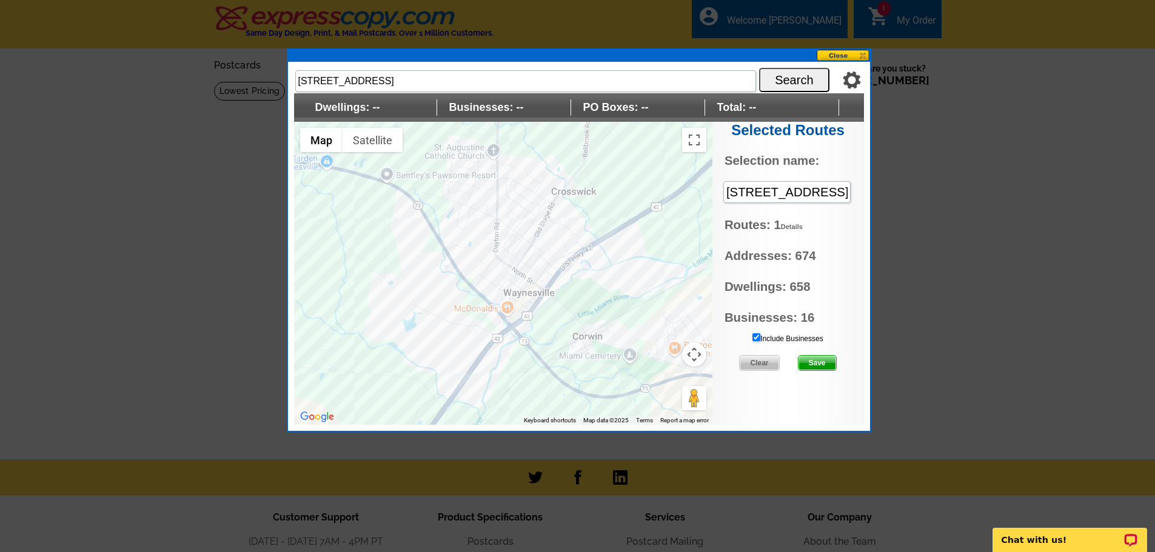
click at [755, 338] on input "Include Businesses" at bounding box center [756, 337] width 8 height 8
click at [813, 364] on span "Save" at bounding box center [817, 363] width 38 height 15
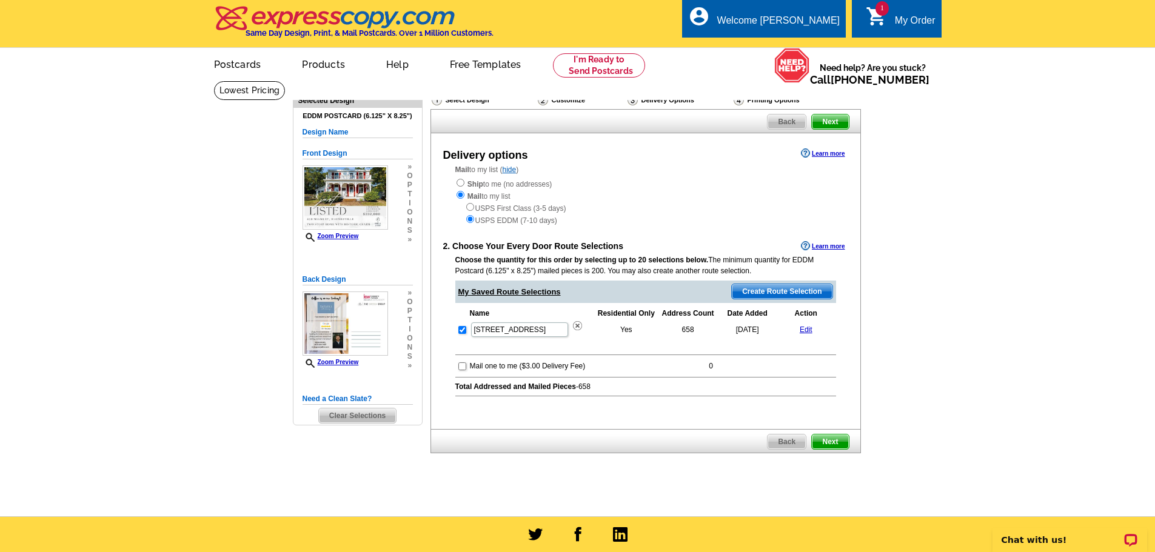
click at [833, 443] on span "Next" at bounding box center [830, 442] width 36 height 15
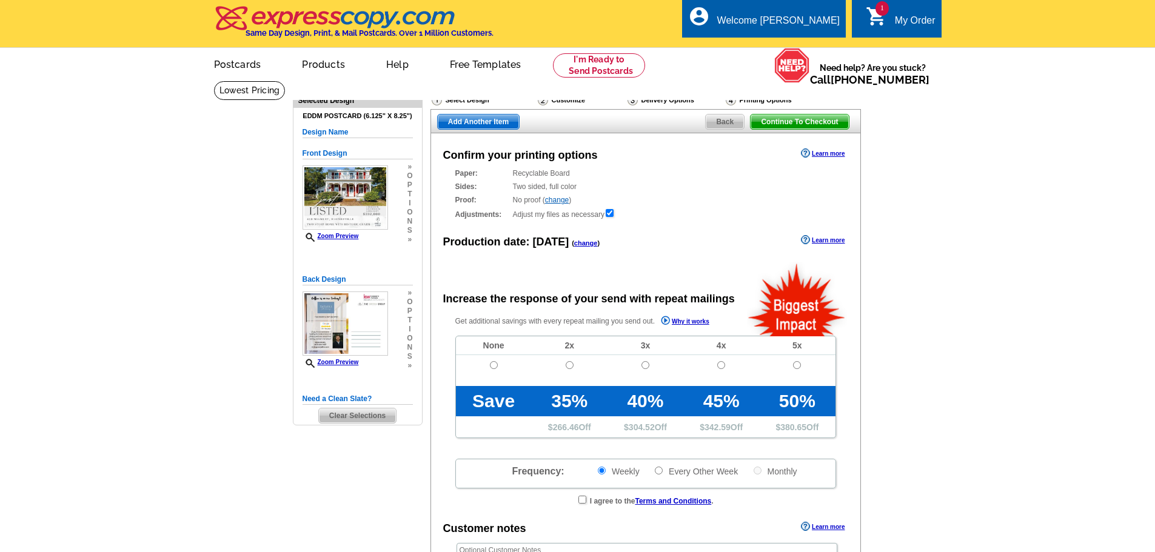
radio input "false"
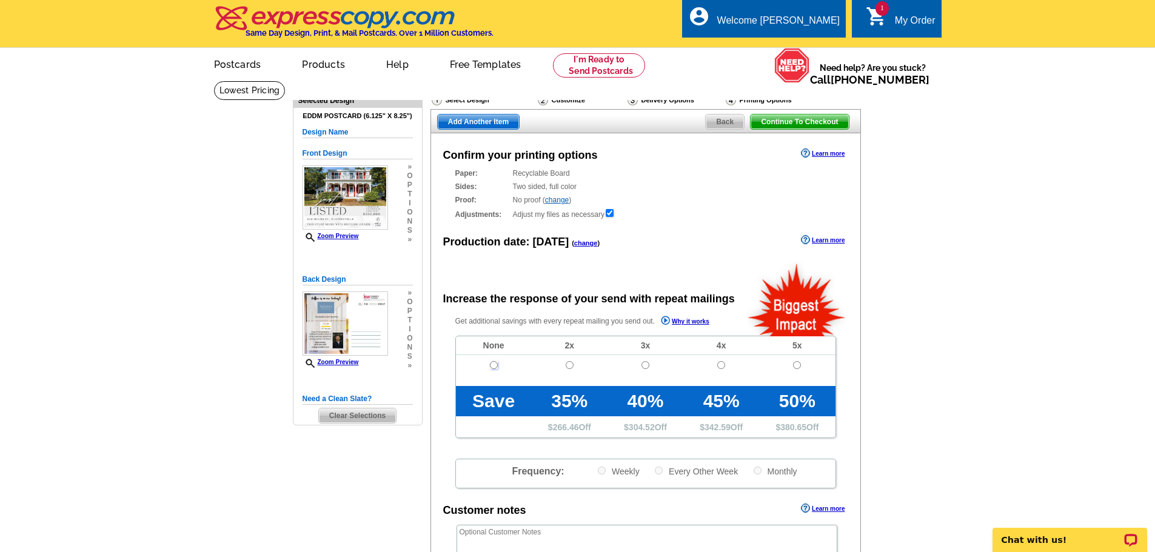
click at [493, 368] on input "radio" at bounding box center [494, 365] width 8 height 8
radio input "true"
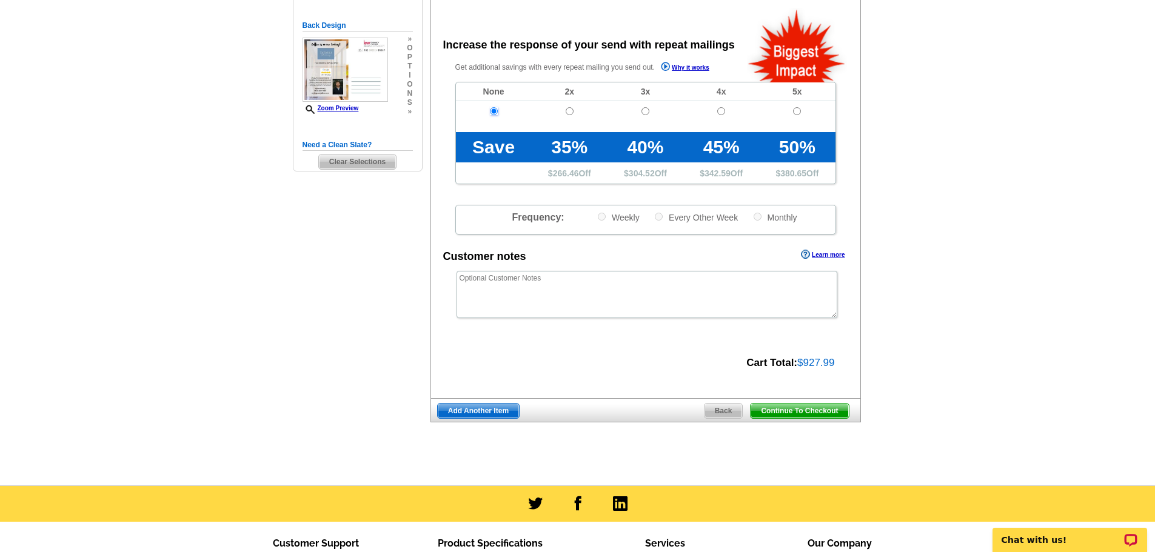
scroll to position [255, 0]
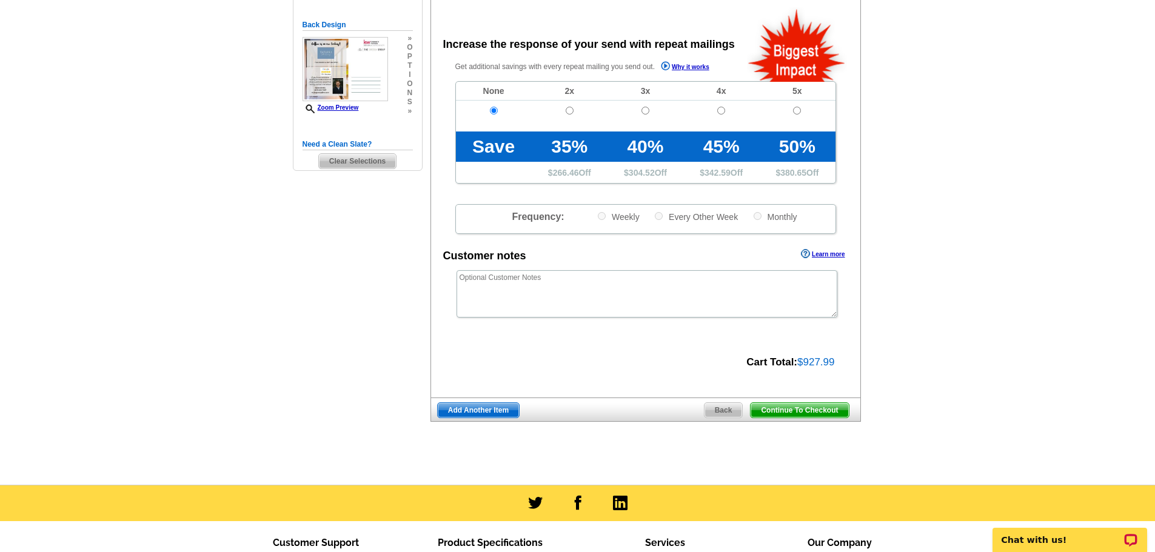
click at [813, 411] on span "Continue To Checkout" at bounding box center [799, 410] width 98 height 15
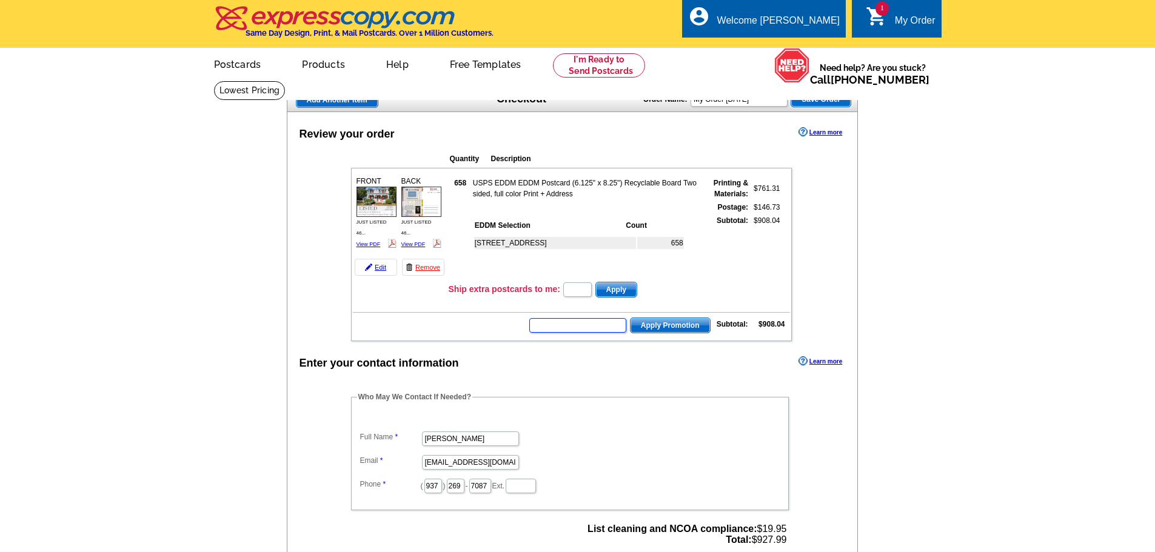
click at [557, 321] on input "text" at bounding box center [577, 325] width 97 height 15
type input "hurry40"
click at [668, 324] on span "Apply Promotion" at bounding box center [669, 325] width 79 height 15
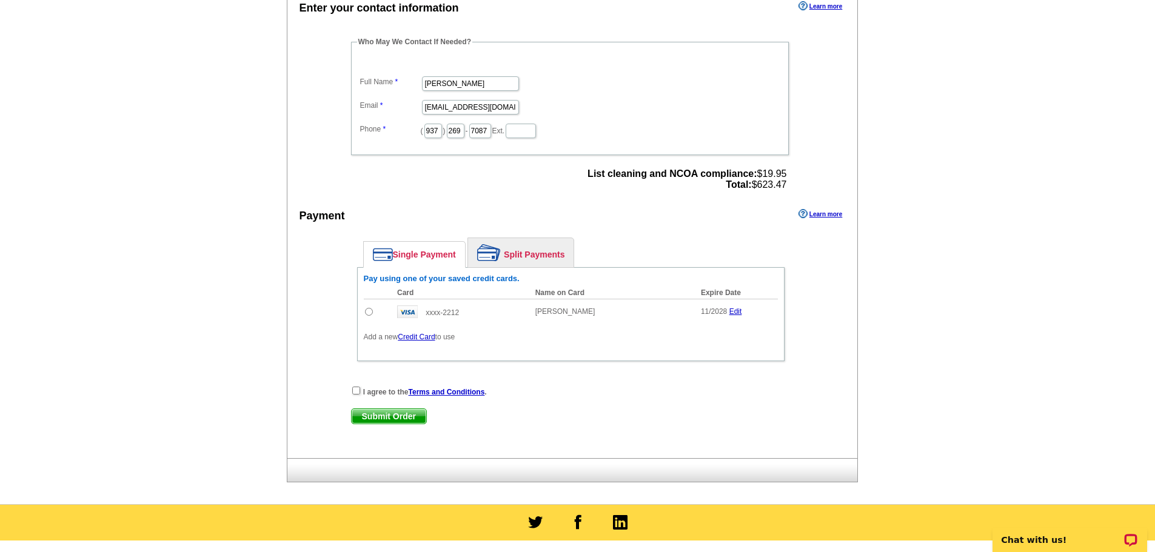
scroll to position [395, 0]
click at [367, 311] on input "radio" at bounding box center [369, 311] width 8 height 8
radio input "true"
click at [358, 391] on input "checkbox" at bounding box center [356, 390] width 8 height 8
checkbox input "true"
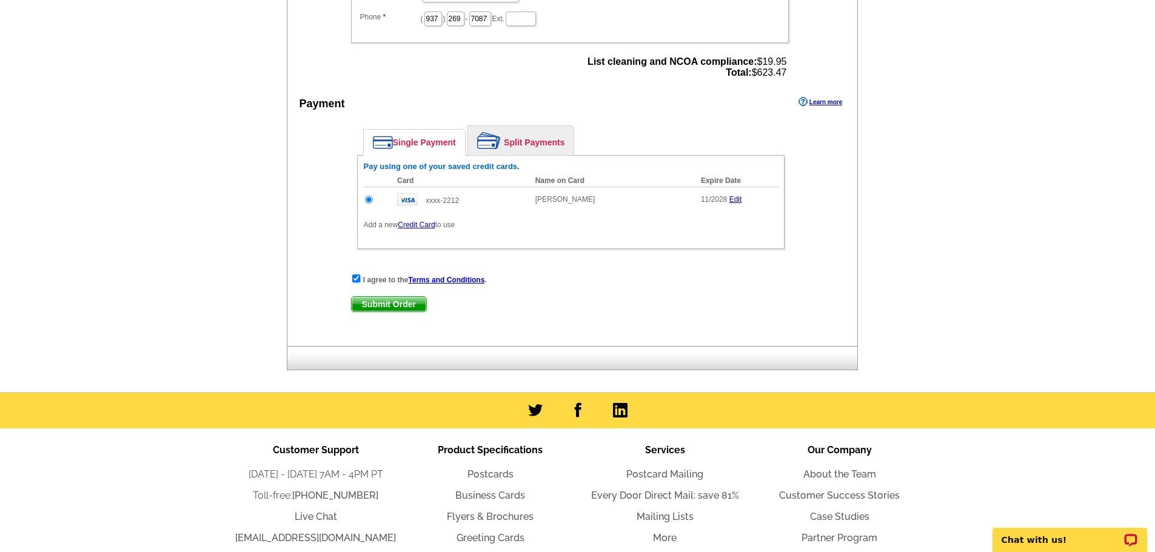
scroll to position [510, 0]
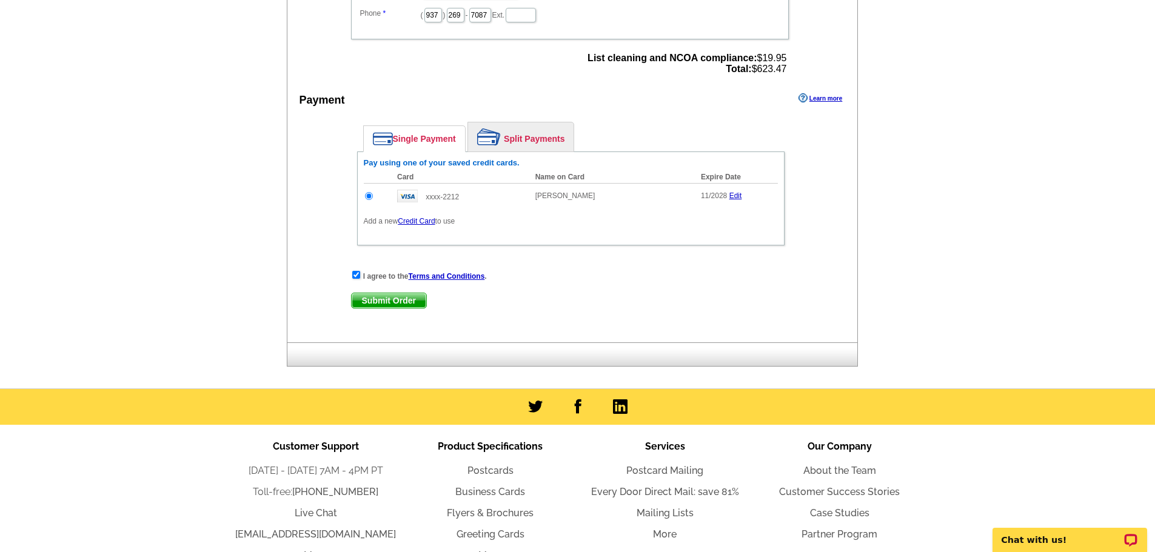
click at [392, 301] on span "Submit Order" at bounding box center [389, 300] width 75 height 15
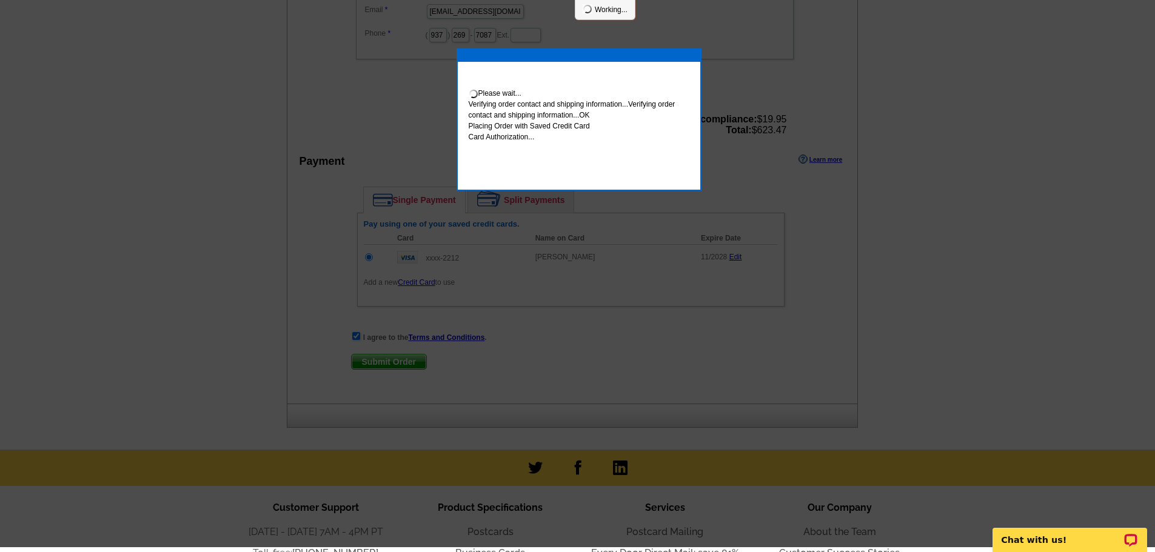
scroll to position [505, 0]
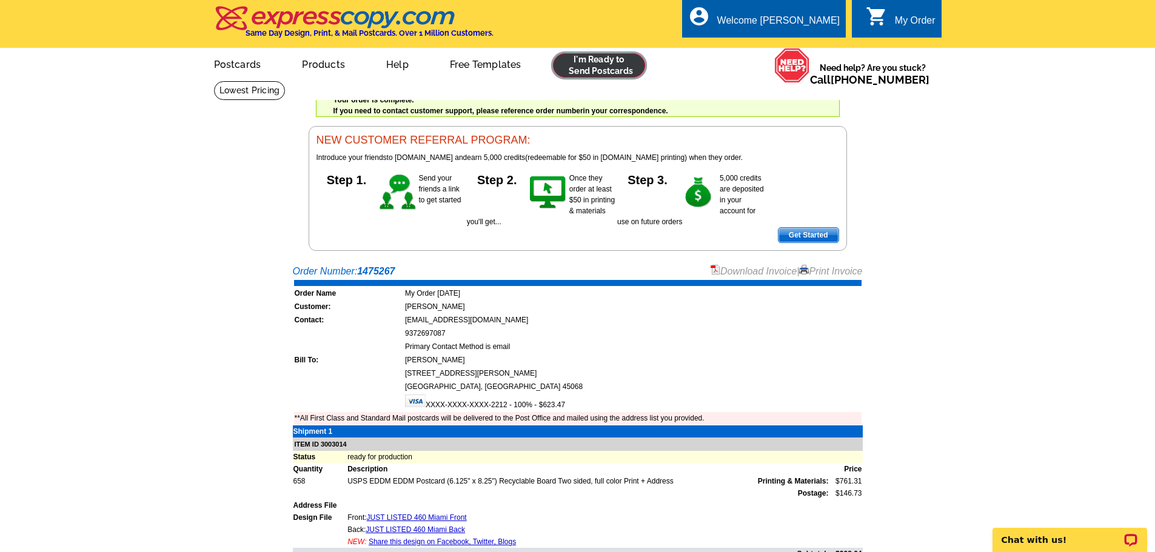
click at [606, 63] on link at bounding box center [599, 65] width 93 height 24
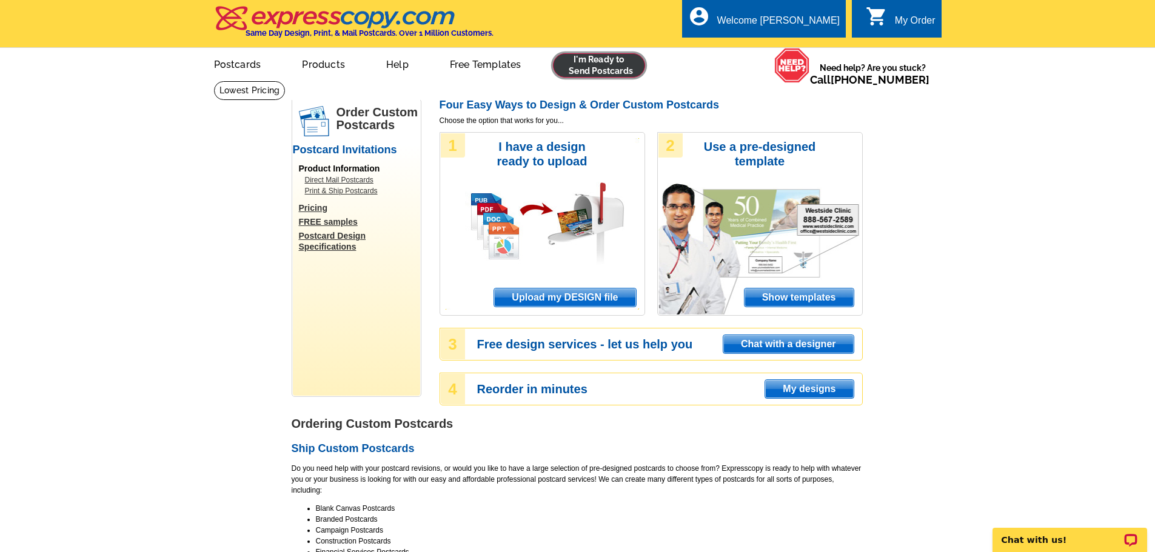
click at [592, 63] on link at bounding box center [599, 65] width 93 height 24
click at [592, 298] on span "Upload my DESIGN file" at bounding box center [564, 298] width 141 height 18
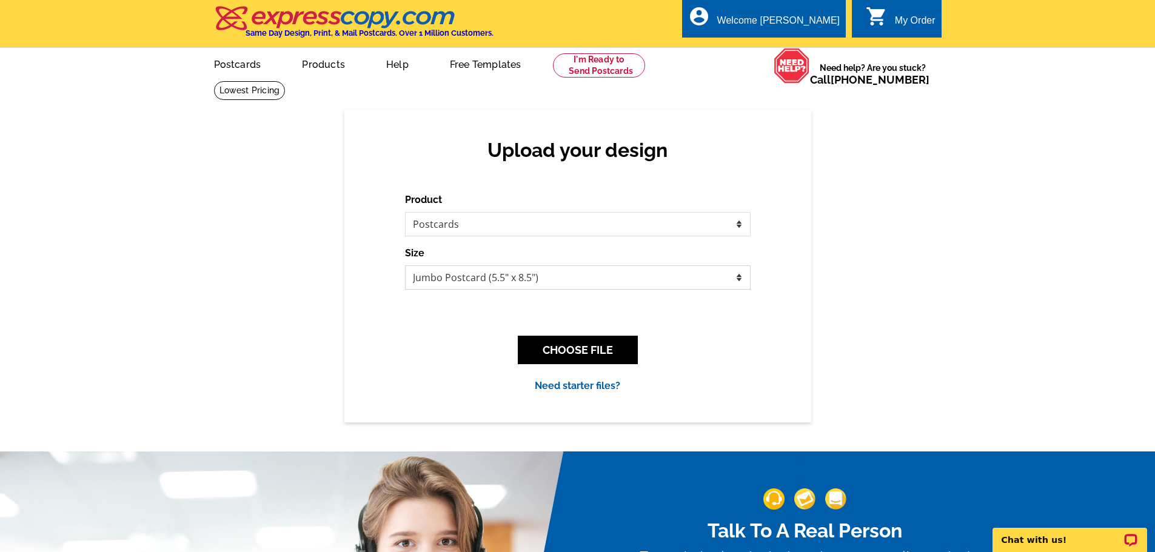
click at [580, 278] on select "Jumbo Postcard (5.5" x 8.5") Regular Postcard (4.25" x 5.6") Panoramic Postcard…" at bounding box center [578, 278] width 346 height 24
select select "14"
click at [405, 266] on select "Jumbo Postcard (5.5" x 8.5") Regular Postcard (4.25" x 5.6") Panoramic Postcard…" at bounding box center [578, 278] width 346 height 24
click at [567, 353] on button "CHOOSE FILE" at bounding box center [578, 350] width 120 height 28
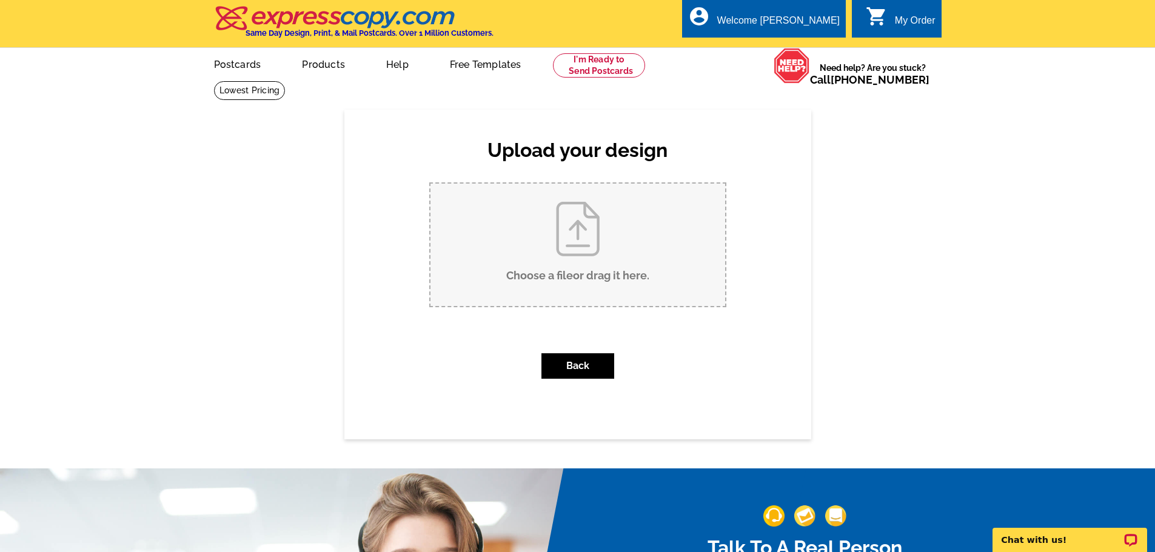
click at [583, 250] on input "Choose a file or drag it here ." at bounding box center [577, 245] width 295 height 122
type input "C:\fakepath\JUST LISTED 1810 Old Mill Front.pdf"
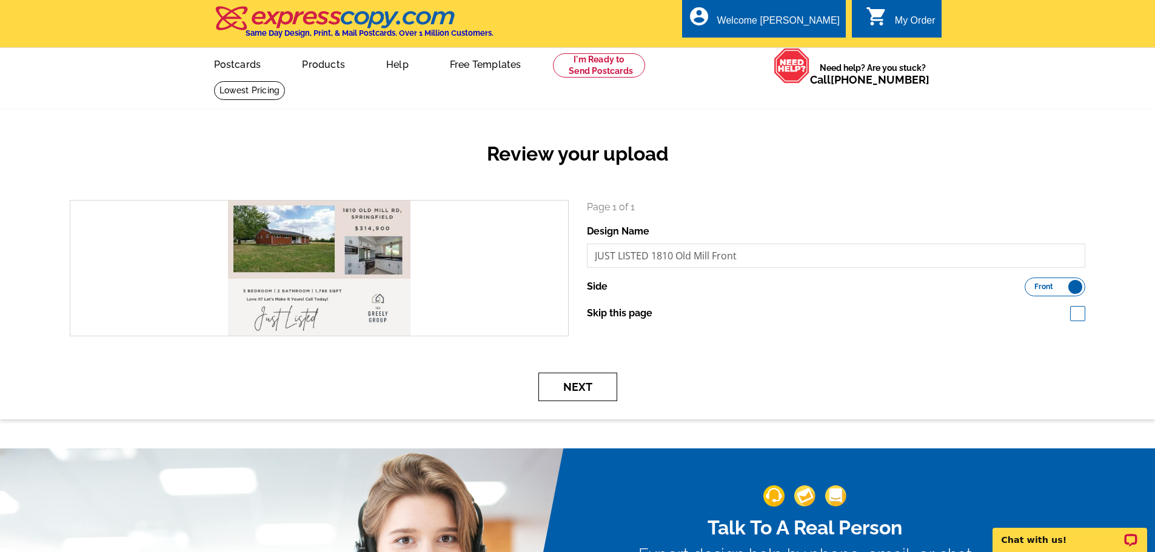
click at [579, 387] on button "Next" at bounding box center [577, 387] width 79 height 28
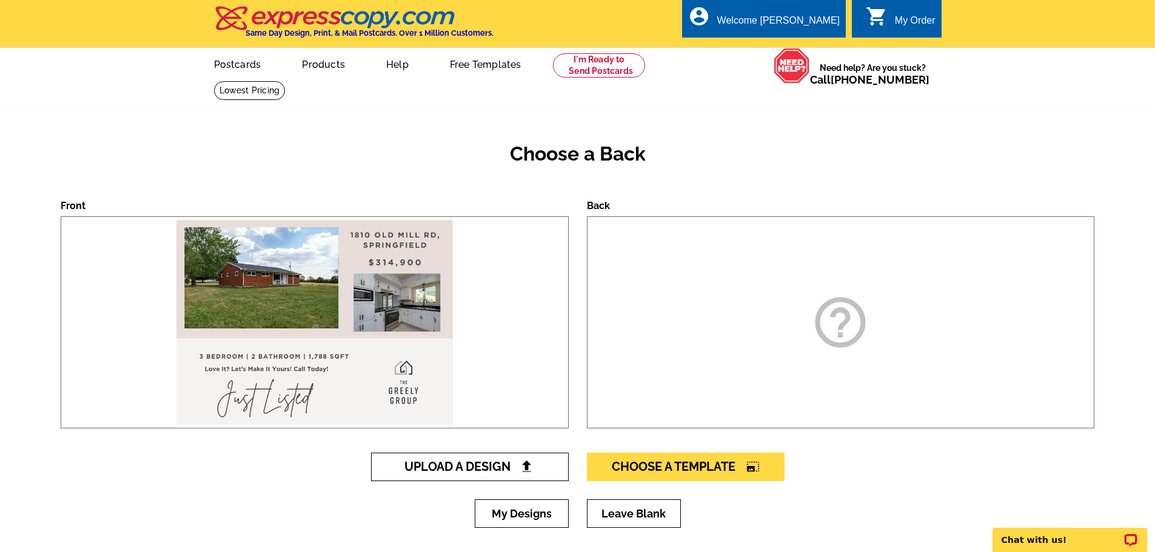
click at [489, 470] on span "Upload A Design" at bounding box center [469, 467] width 130 height 15
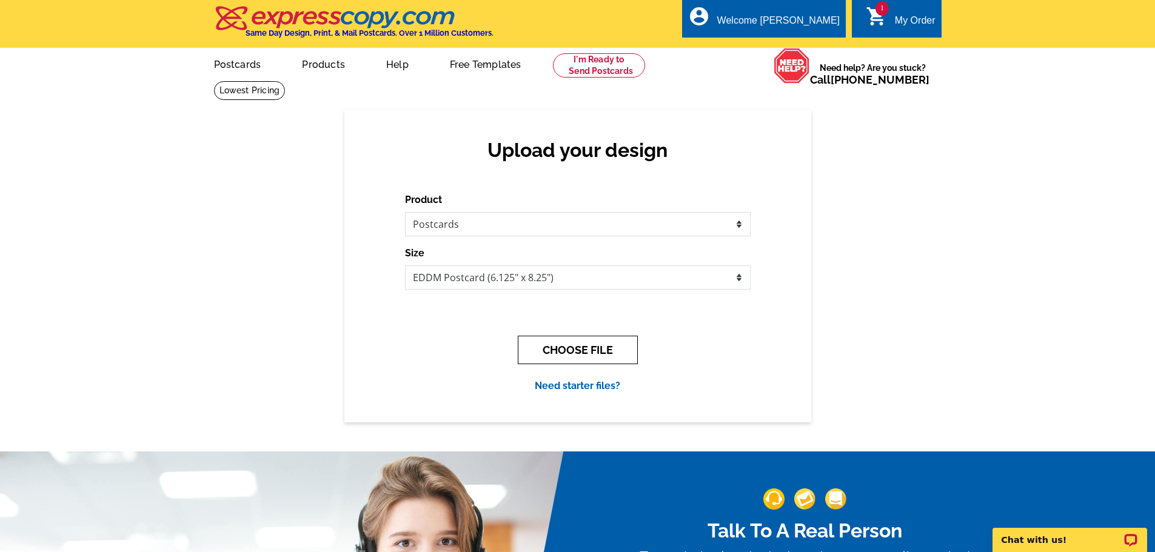
click at [591, 343] on button "CHOOSE FILE" at bounding box center [578, 350] width 120 height 28
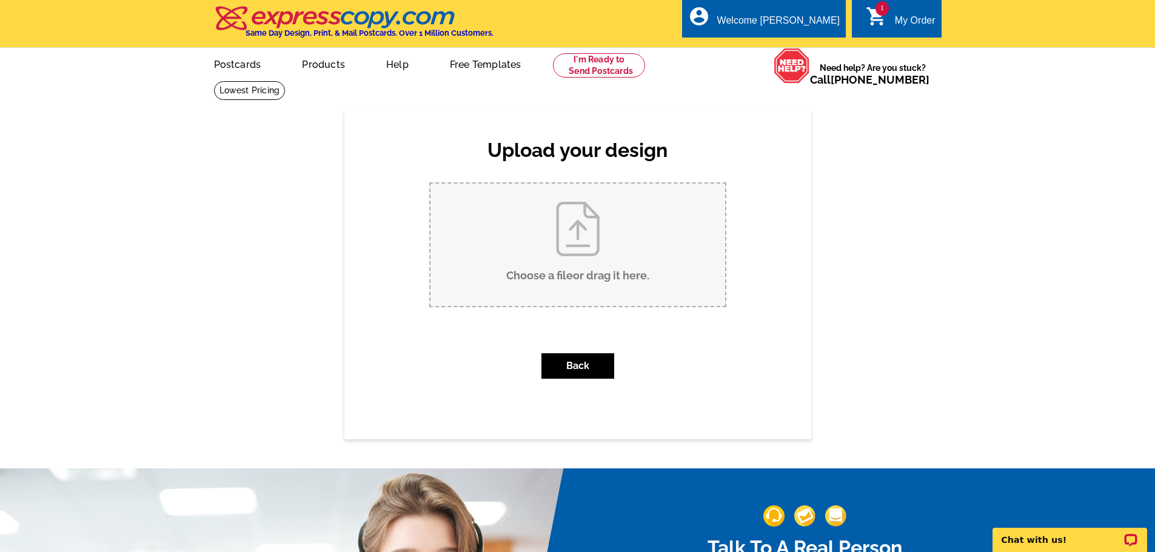
click at [589, 269] on input "Choose a file or drag it here ." at bounding box center [577, 245] width 295 height 122
type input "C:\fakepath\JUST LISTED 1810 Old Mill Back.pdf"
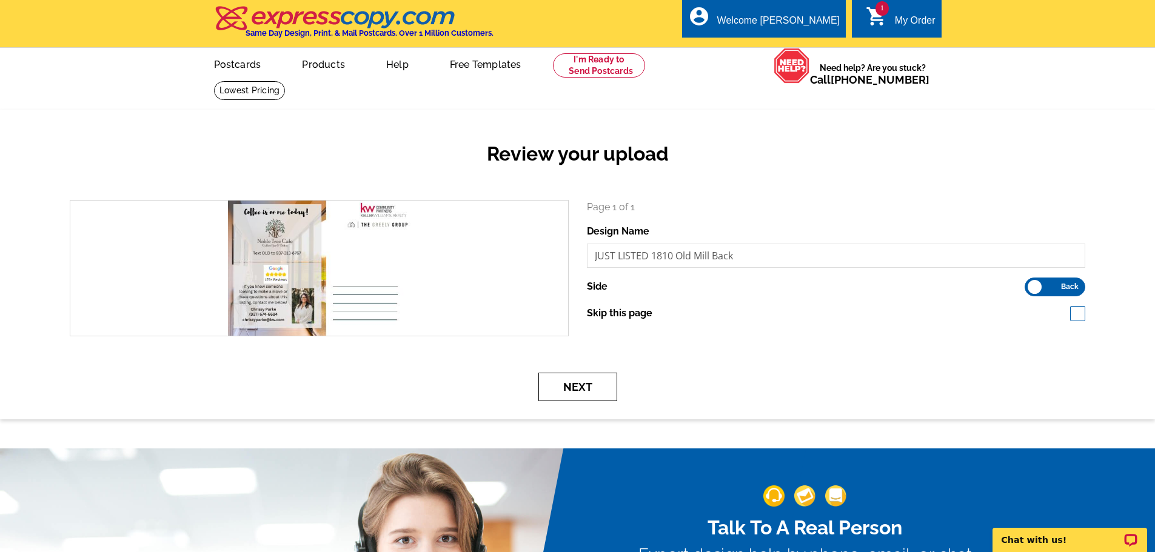
click at [575, 386] on button "Next" at bounding box center [577, 387] width 79 height 28
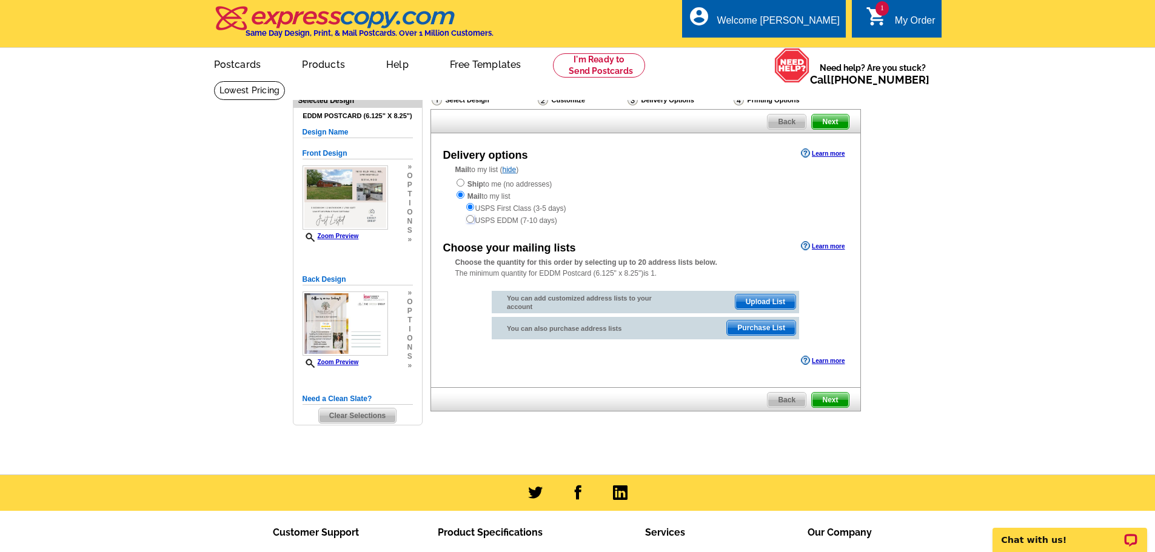
click at [469, 220] on input "radio" at bounding box center [470, 219] width 8 height 8
radio input "true"
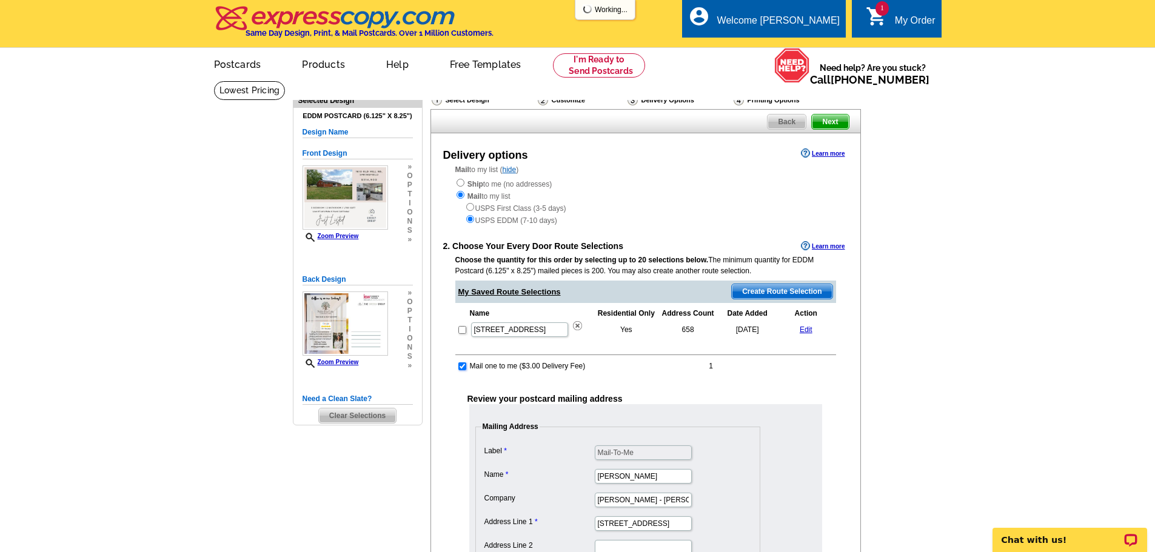
click at [460, 370] on input "checkbox" at bounding box center [462, 367] width 8 height 8
checkbox input "false"
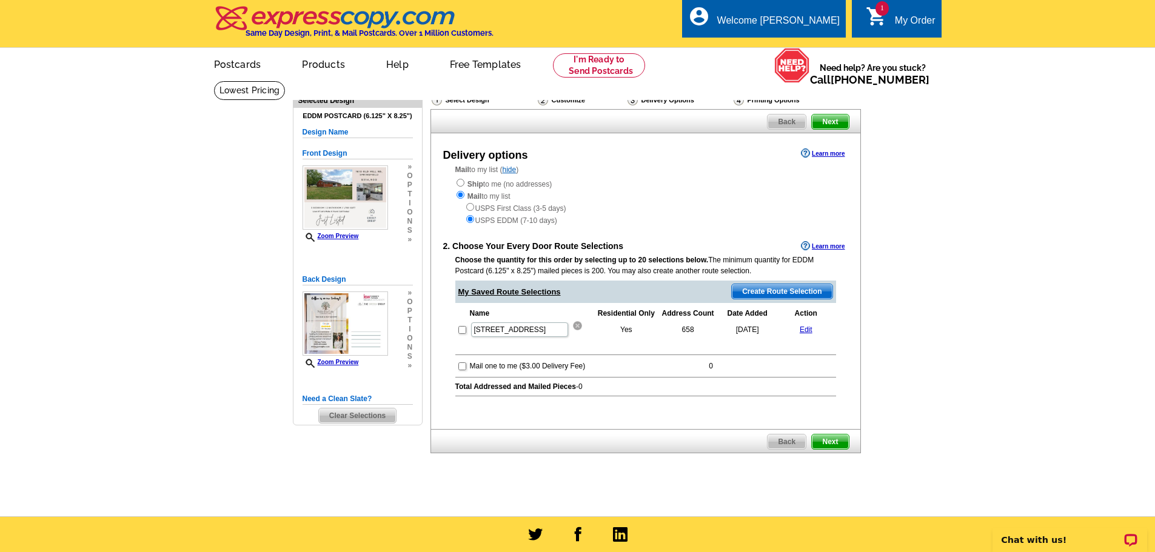
click at [573, 326] on img at bounding box center [577, 325] width 9 height 9
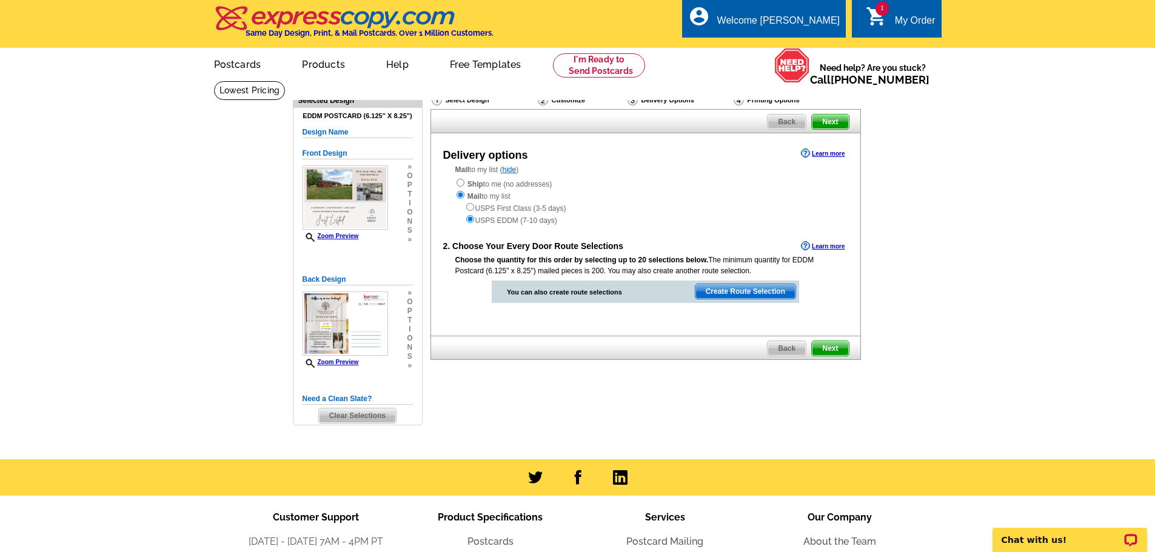
click at [833, 349] on span "Next" at bounding box center [830, 348] width 36 height 15
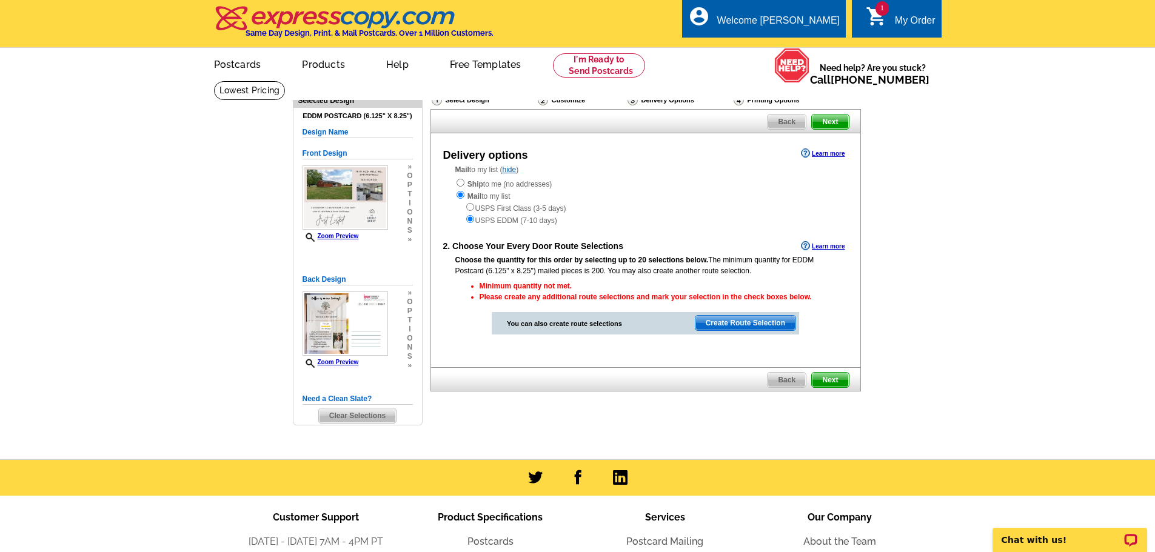
click at [766, 326] on span "Create Route Selection" at bounding box center [745, 323] width 100 height 15
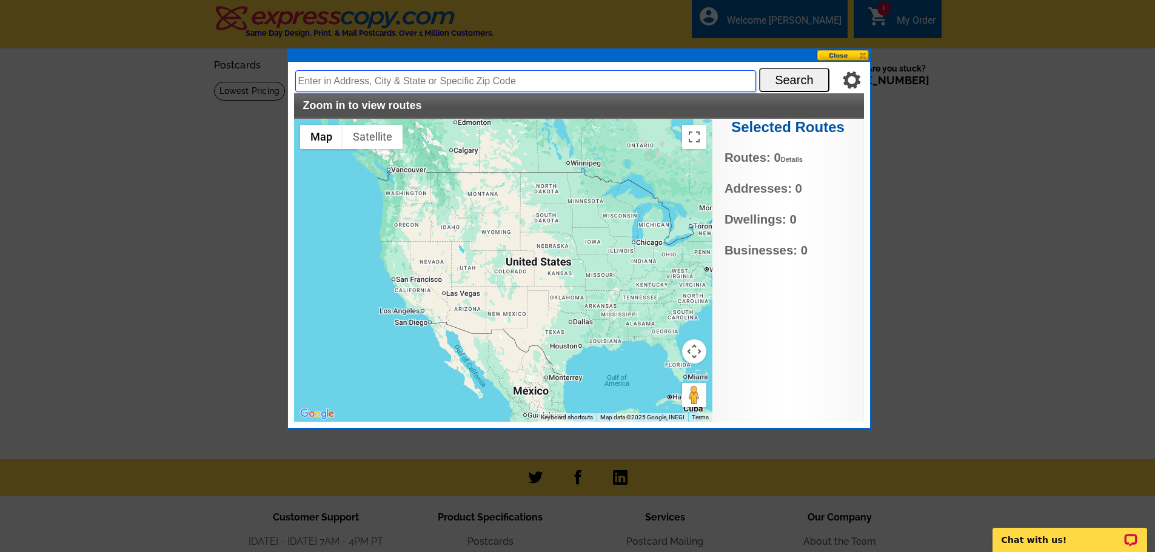
click at [530, 82] on input "text" at bounding box center [525, 81] width 461 height 22
drag, startPoint x: 335, startPoint y: 75, endPoint x: 267, endPoint y: 85, distance: 69.4
click at [267, 85] on body "Welcome back [PERSON_NAME] My Account Logout local_phone Same Day Design, Print…" at bounding box center [577, 359] width 1155 height 718
paste input "[GEOGRAPHIC_DATA]"
type input "[STREET_ADDRESS]"
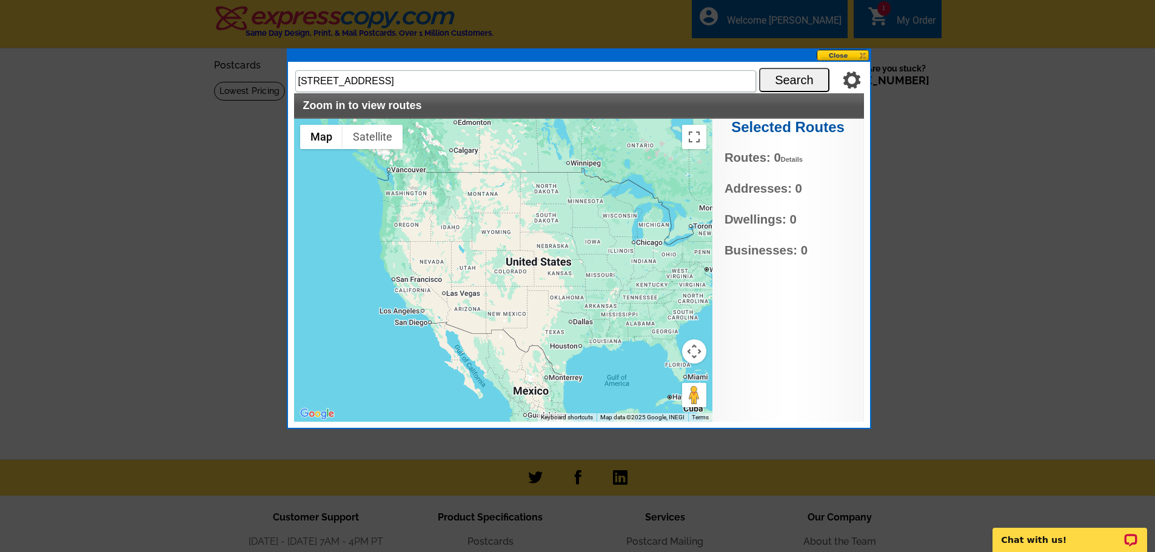
click at [796, 80] on button "Search" at bounding box center [794, 80] width 70 height 24
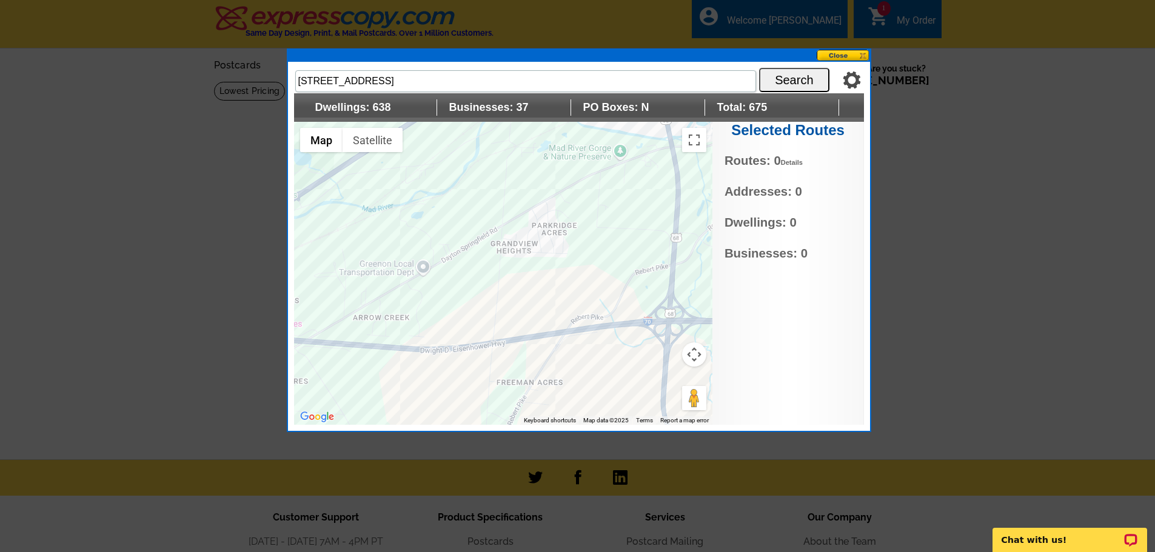
click at [500, 271] on div at bounding box center [503, 273] width 418 height 303
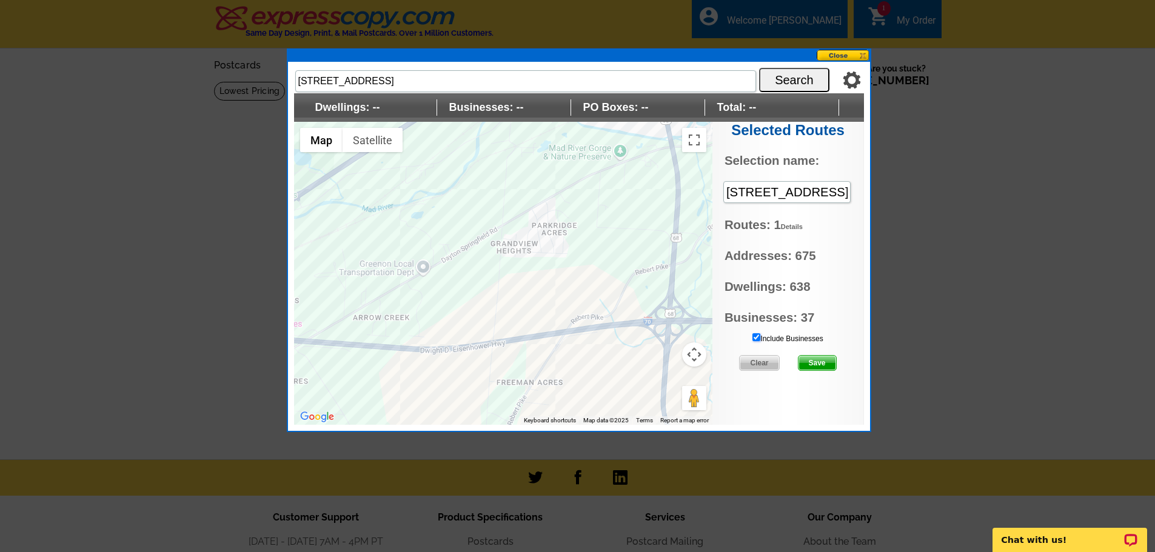
click at [758, 338] on input "Include Businesses" at bounding box center [756, 337] width 8 height 8
click at [813, 363] on span "Save" at bounding box center [817, 363] width 38 height 15
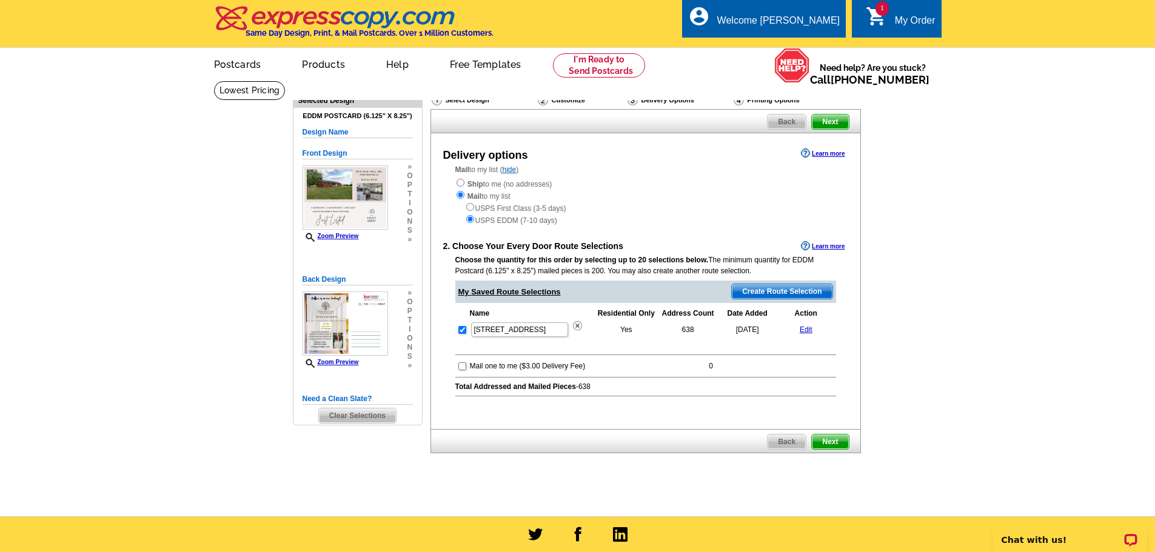
click at [833, 443] on span "Next" at bounding box center [830, 442] width 36 height 15
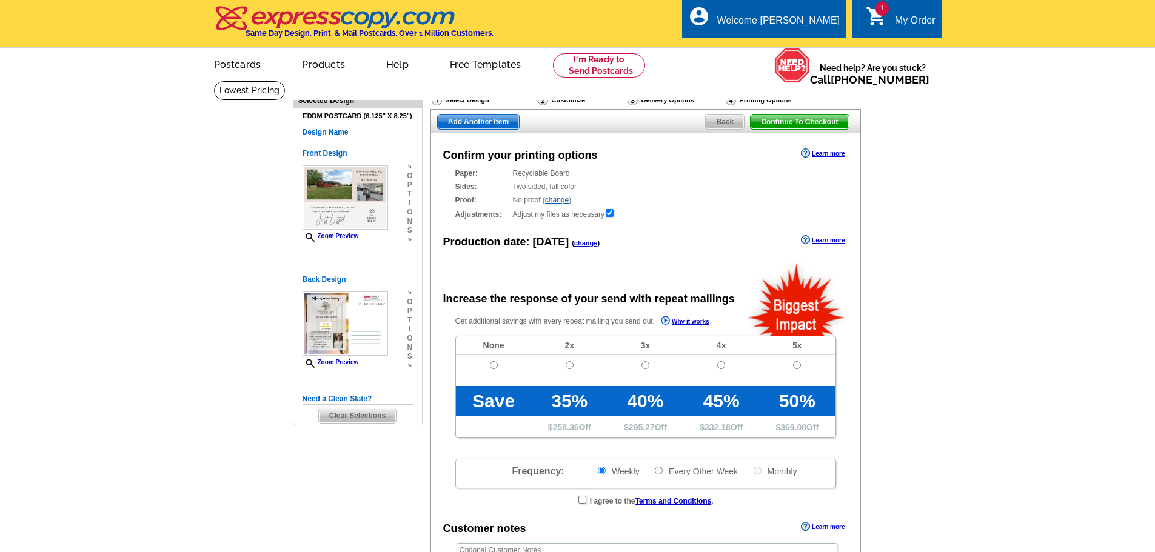
radio input "false"
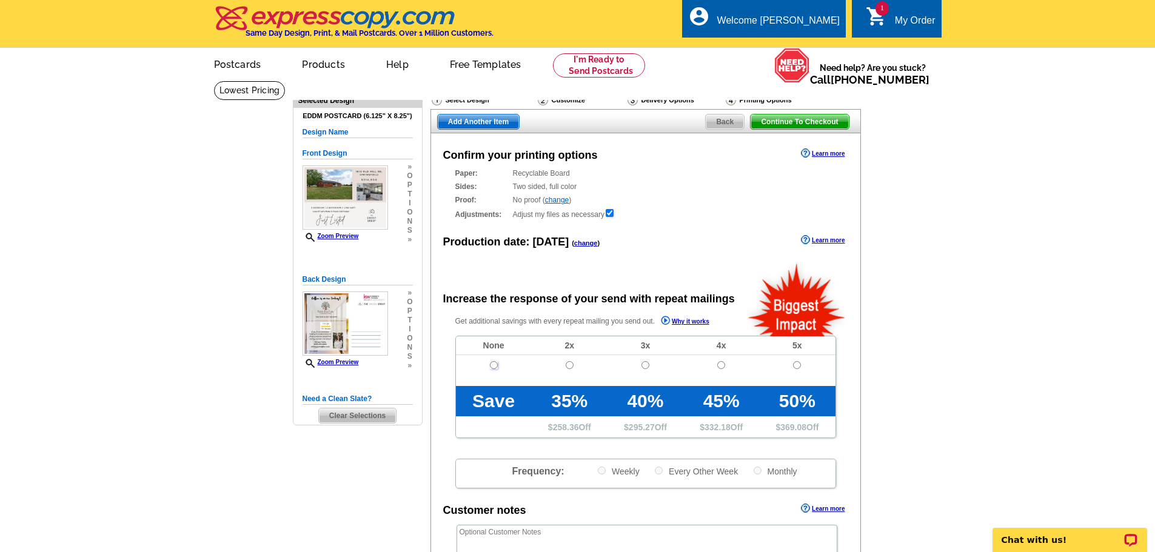
click at [493, 364] on input "radio" at bounding box center [494, 365] width 8 height 8
radio input "true"
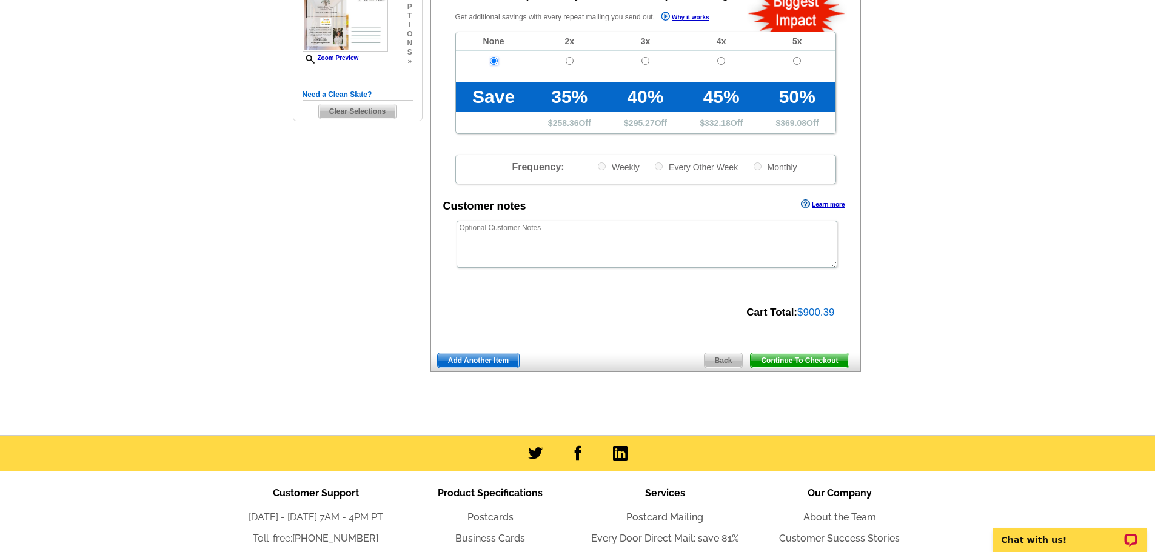
scroll to position [307, 0]
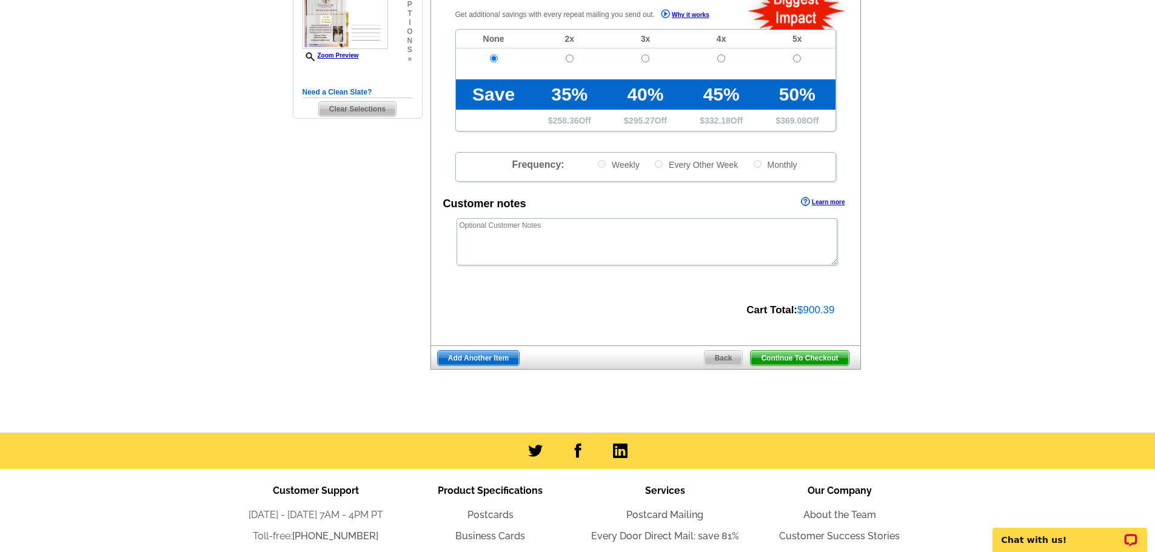
click at [787, 356] on span "Continue To Checkout" at bounding box center [799, 358] width 98 height 15
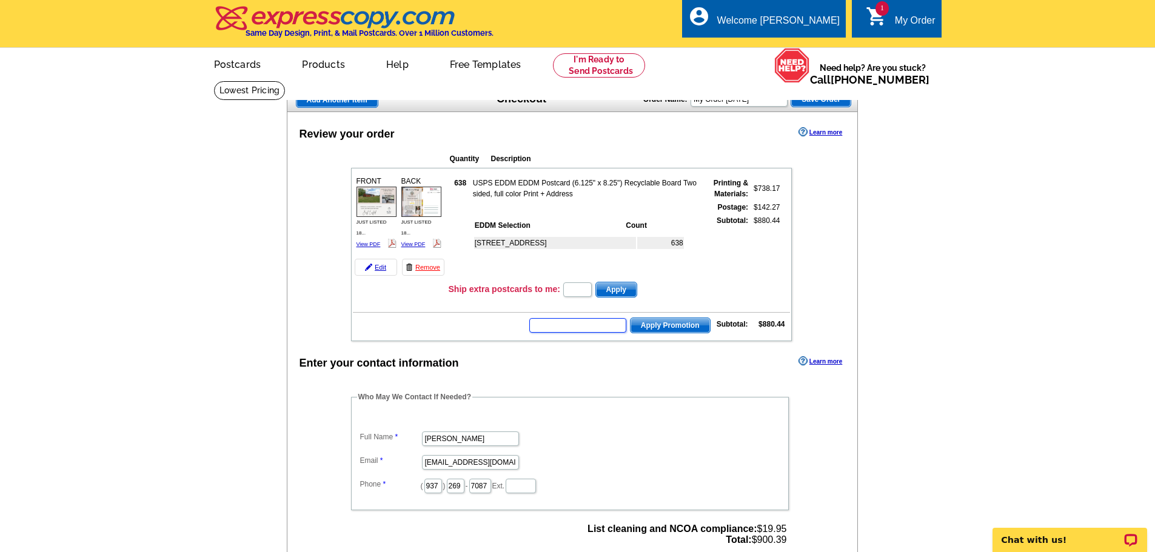
click at [585, 325] on input "text" at bounding box center [577, 325] width 97 height 15
type input "hurry40"
click at [687, 327] on span "Apply Promotion" at bounding box center [669, 325] width 79 height 15
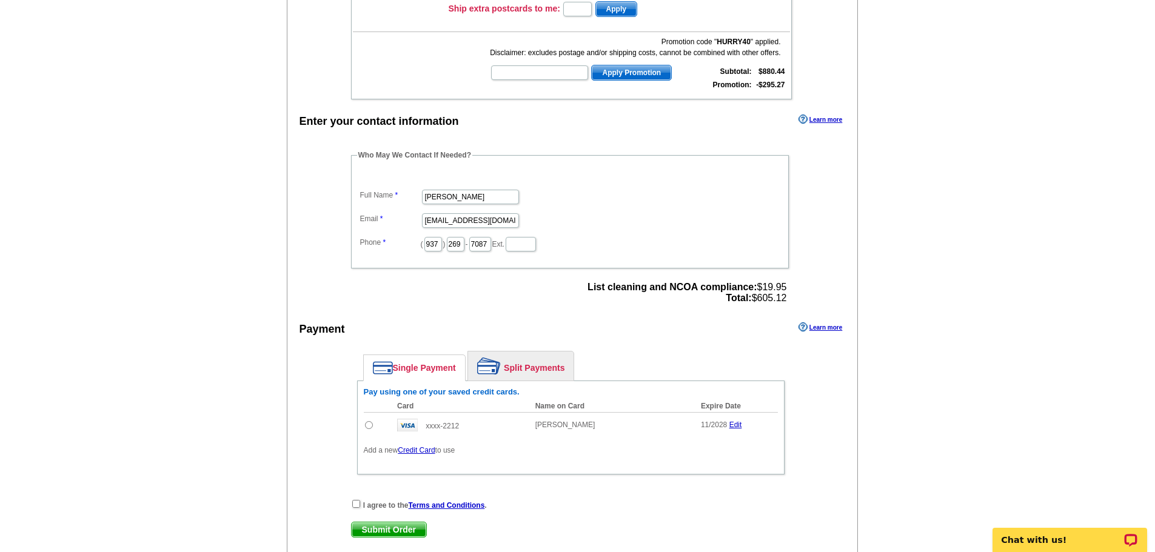
scroll to position [281, 0]
click at [367, 427] on input "radio" at bounding box center [369, 425] width 8 height 8
radio input "true"
click at [358, 506] on input "checkbox" at bounding box center [356, 504] width 8 height 8
checkbox input "true"
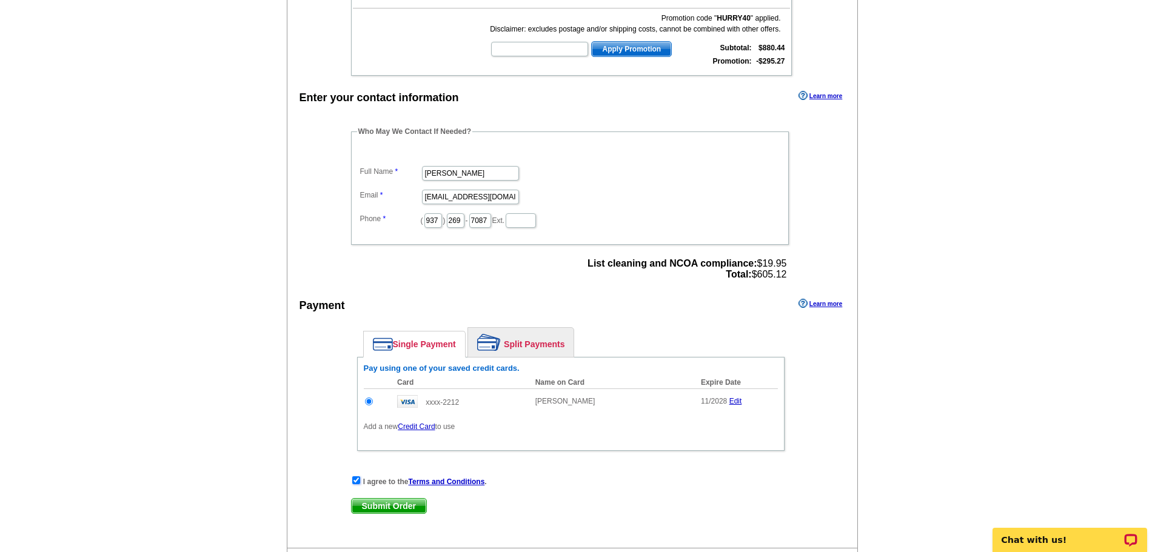
scroll to position [305, 0]
click at [383, 501] on span "Submit Order" at bounding box center [389, 505] width 75 height 15
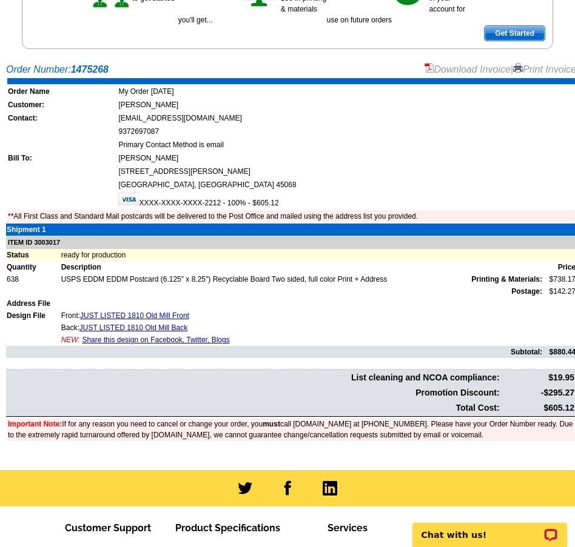
scroll to position [206, 0]
